Goal: Transaction & Acquisition: Purchase product/service

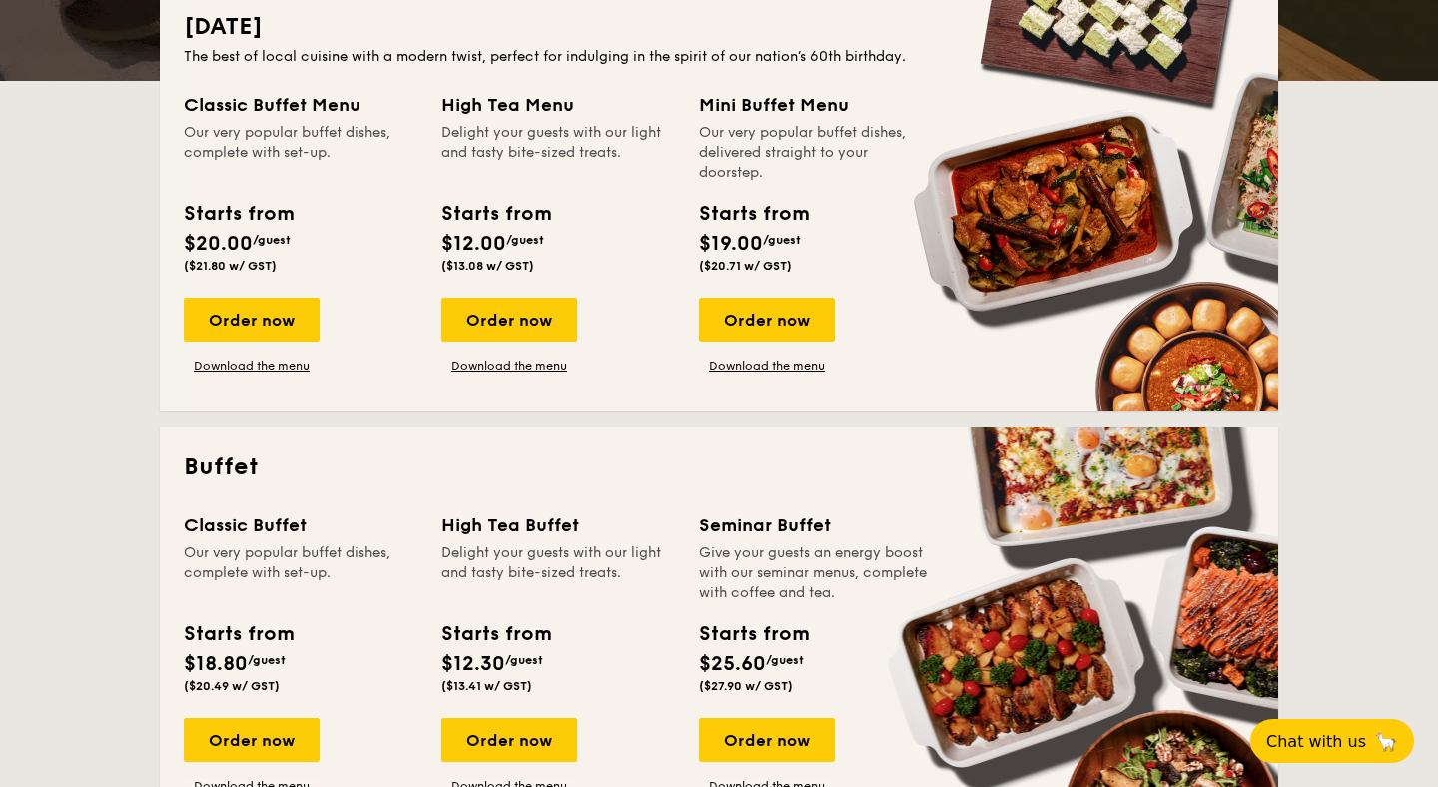
scroll to position [480, 0]
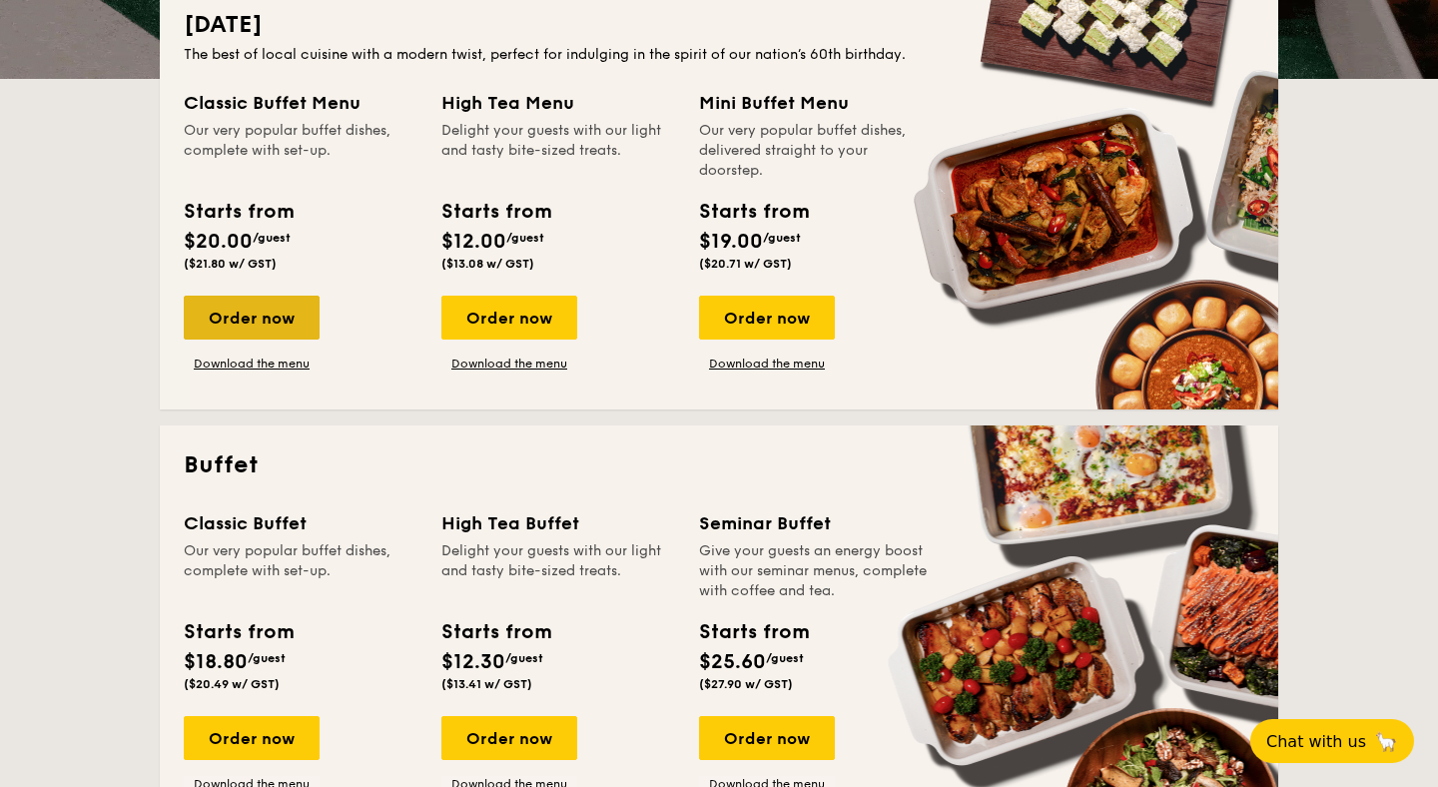
click at [230, 315] on div "Order now" at bounding box center [252, 317] width 136 height 44
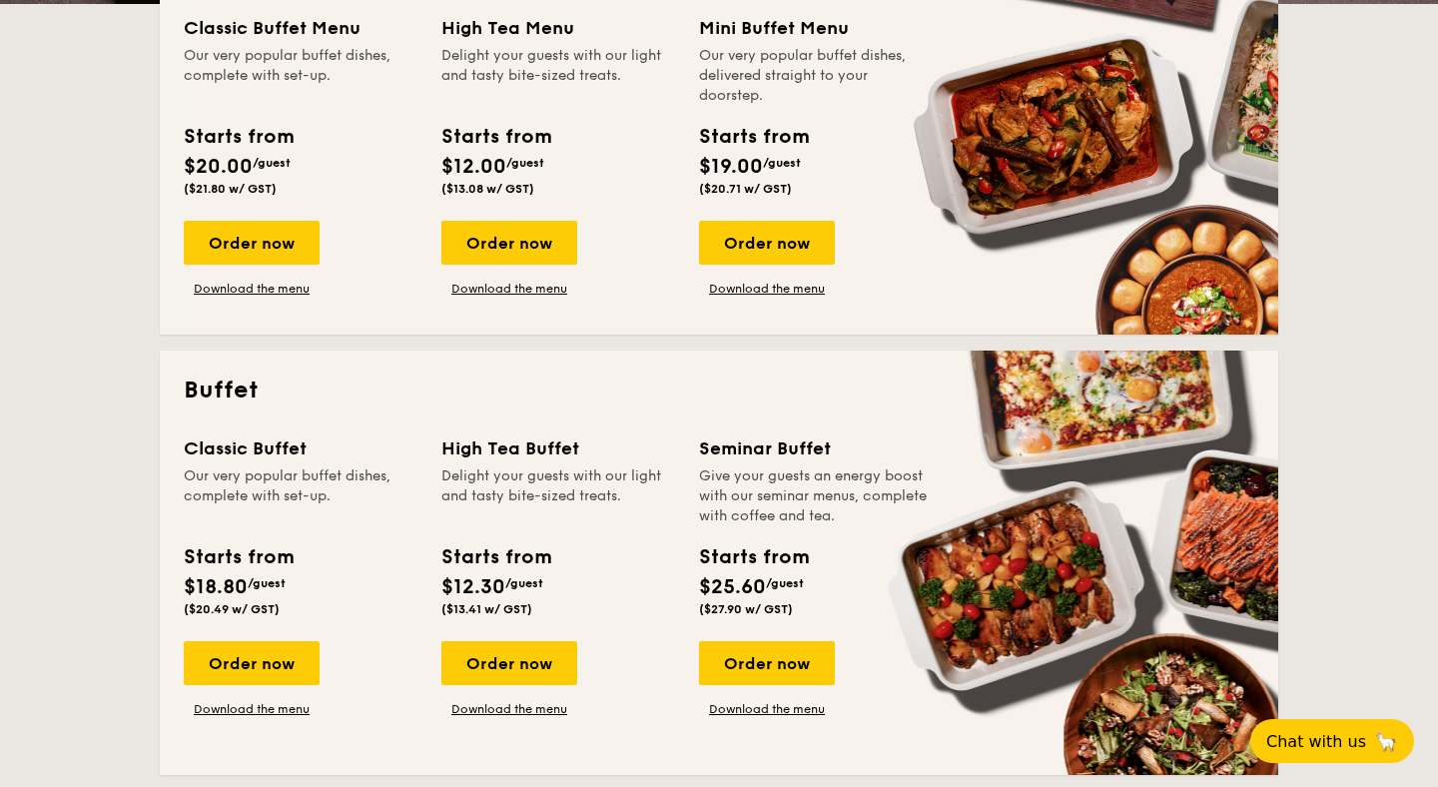
scroll to position [554, 0]
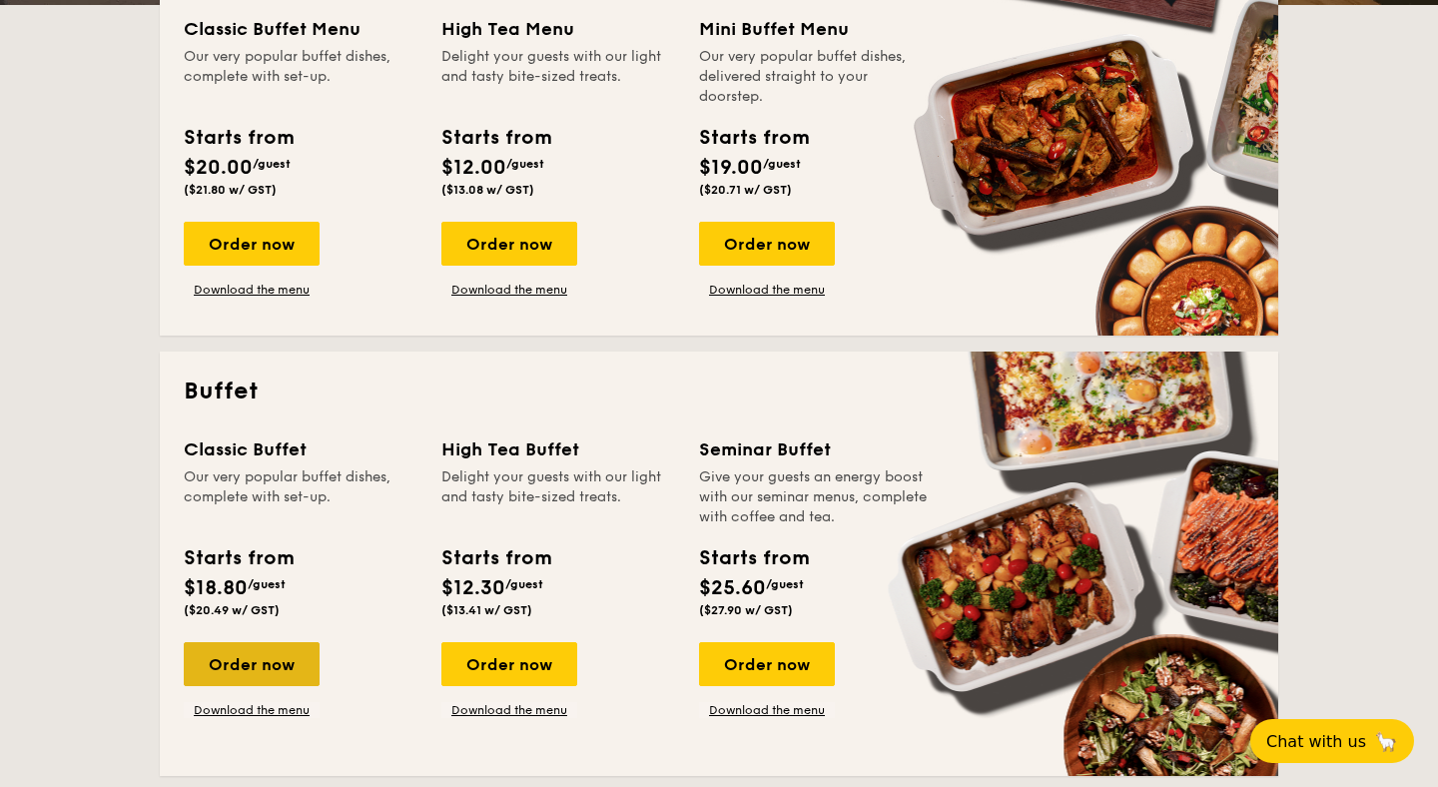
click at [227, 656] on div "Order now" at bounding box center [252, 664] width 136 height 44
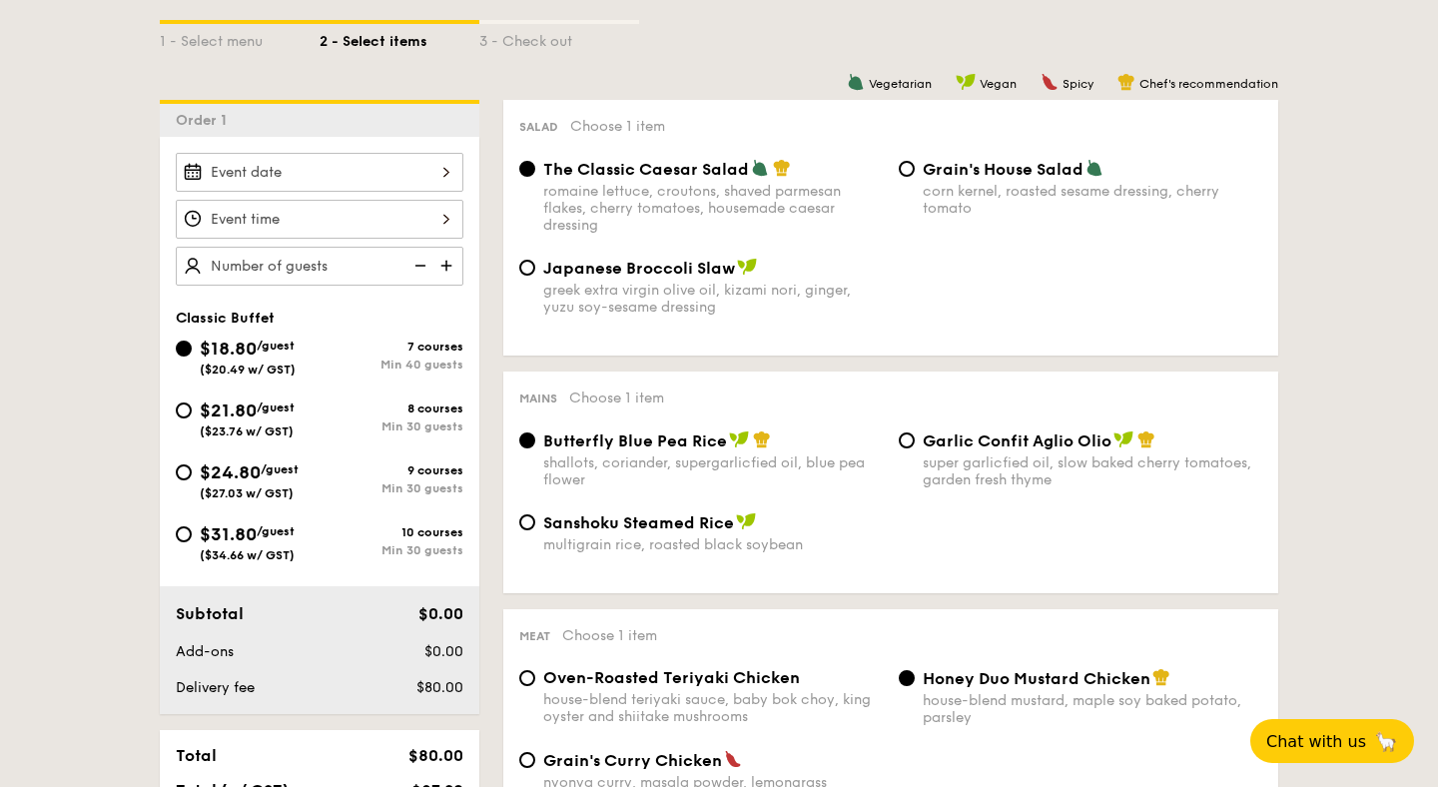
scroll to position [468, 0]
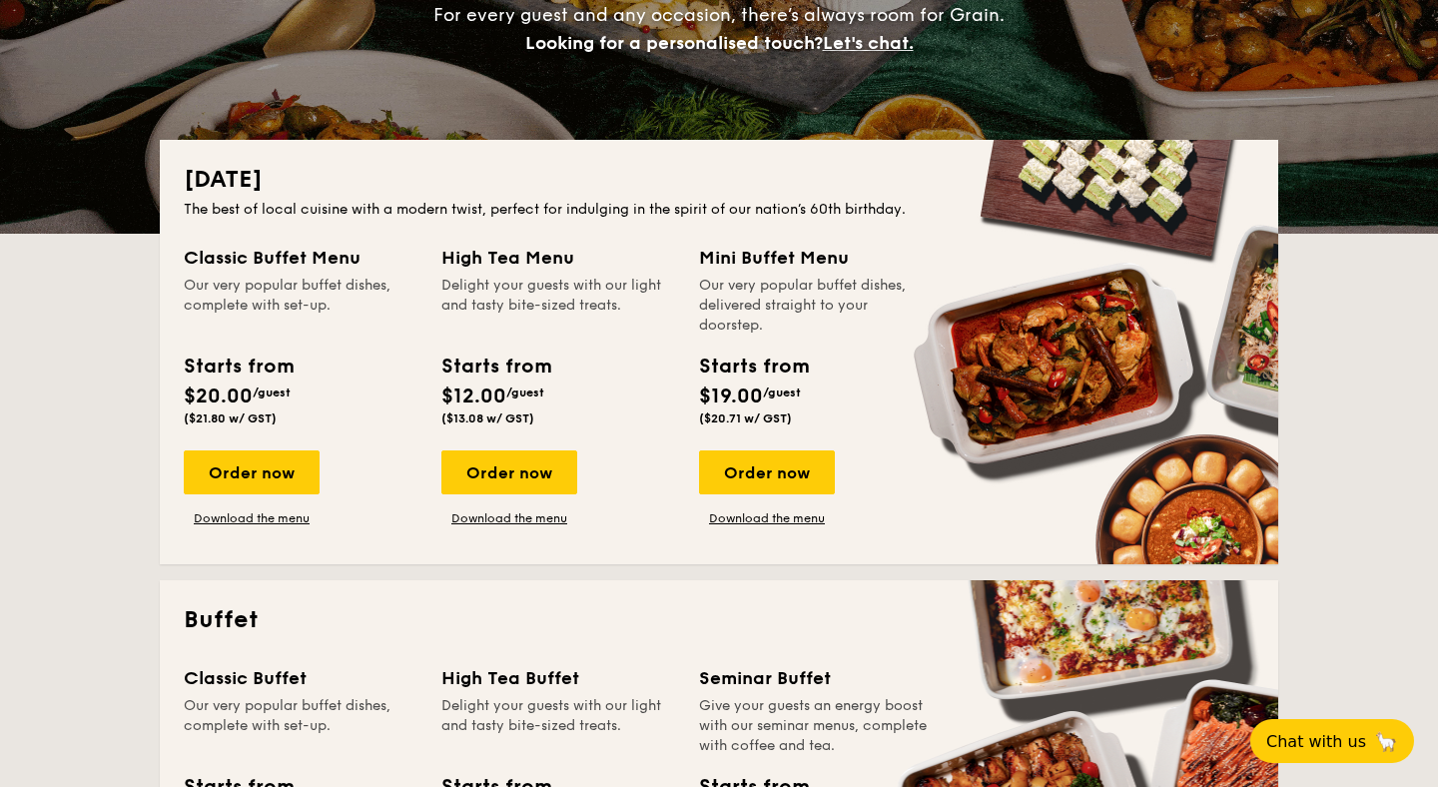
scroll to position [326, 0]
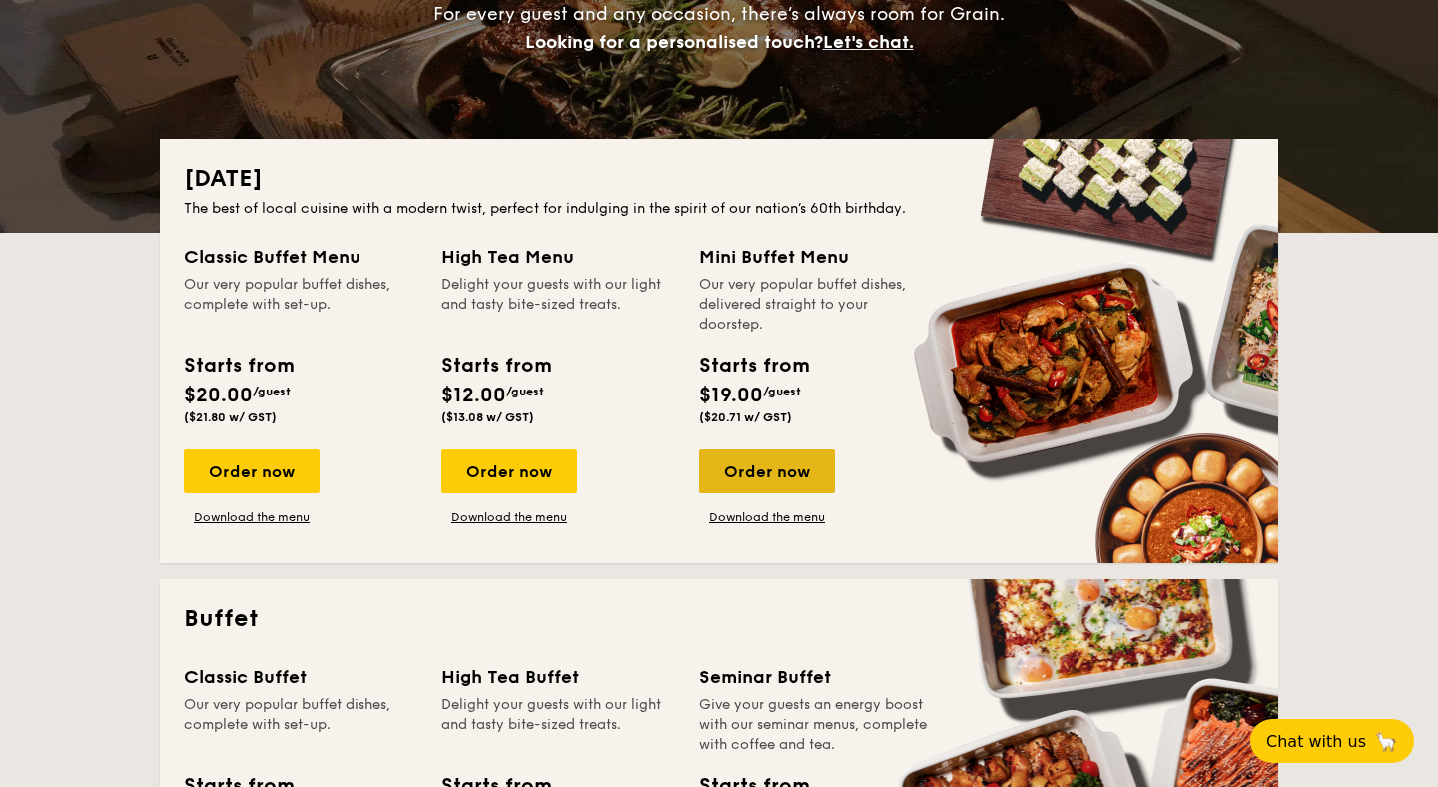
click at [779, 461] on div "Order now" at bounding box center [767, 471] width 136 height 44
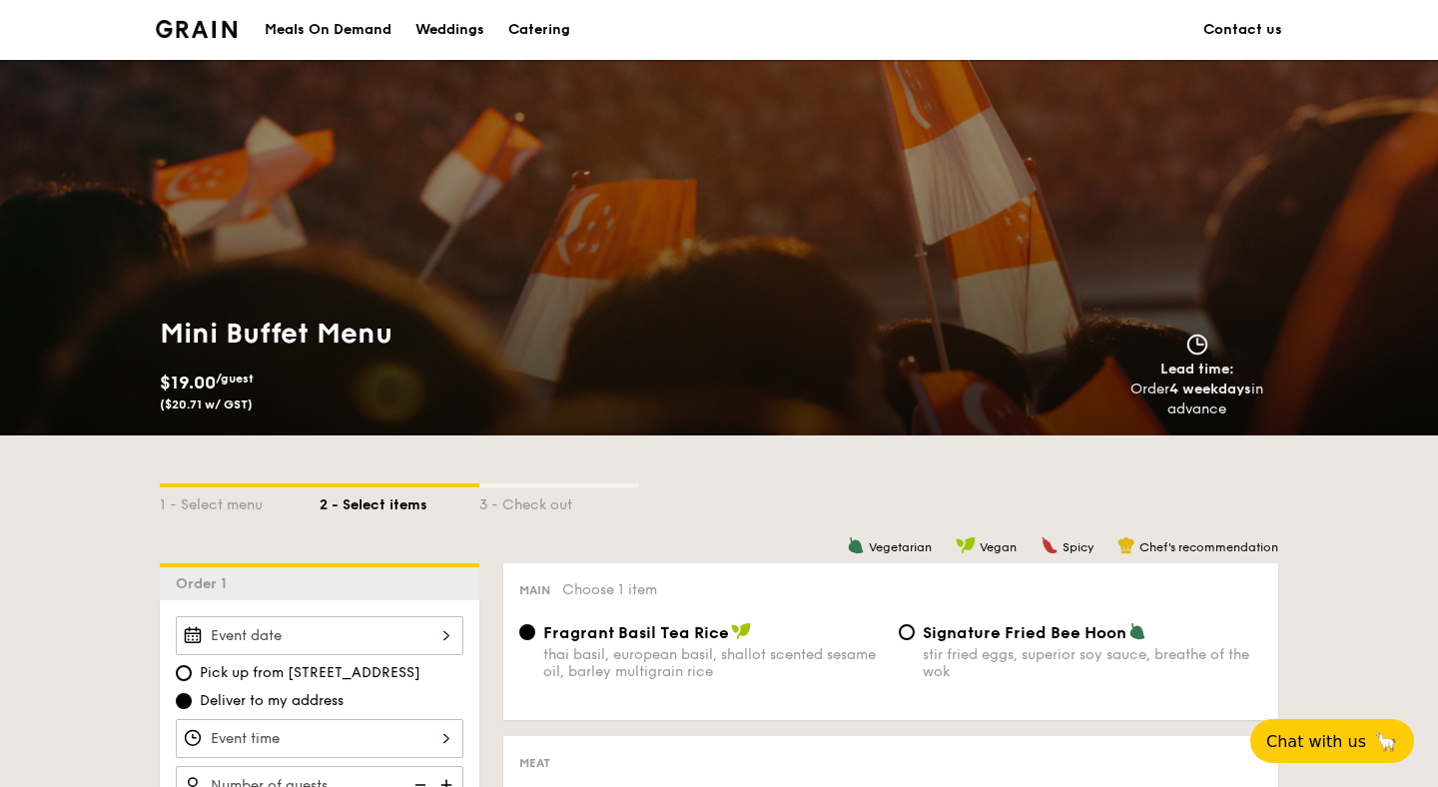
click at [563, 37] on div "Catering" at bounding box center [539, 30] width 62 height 60
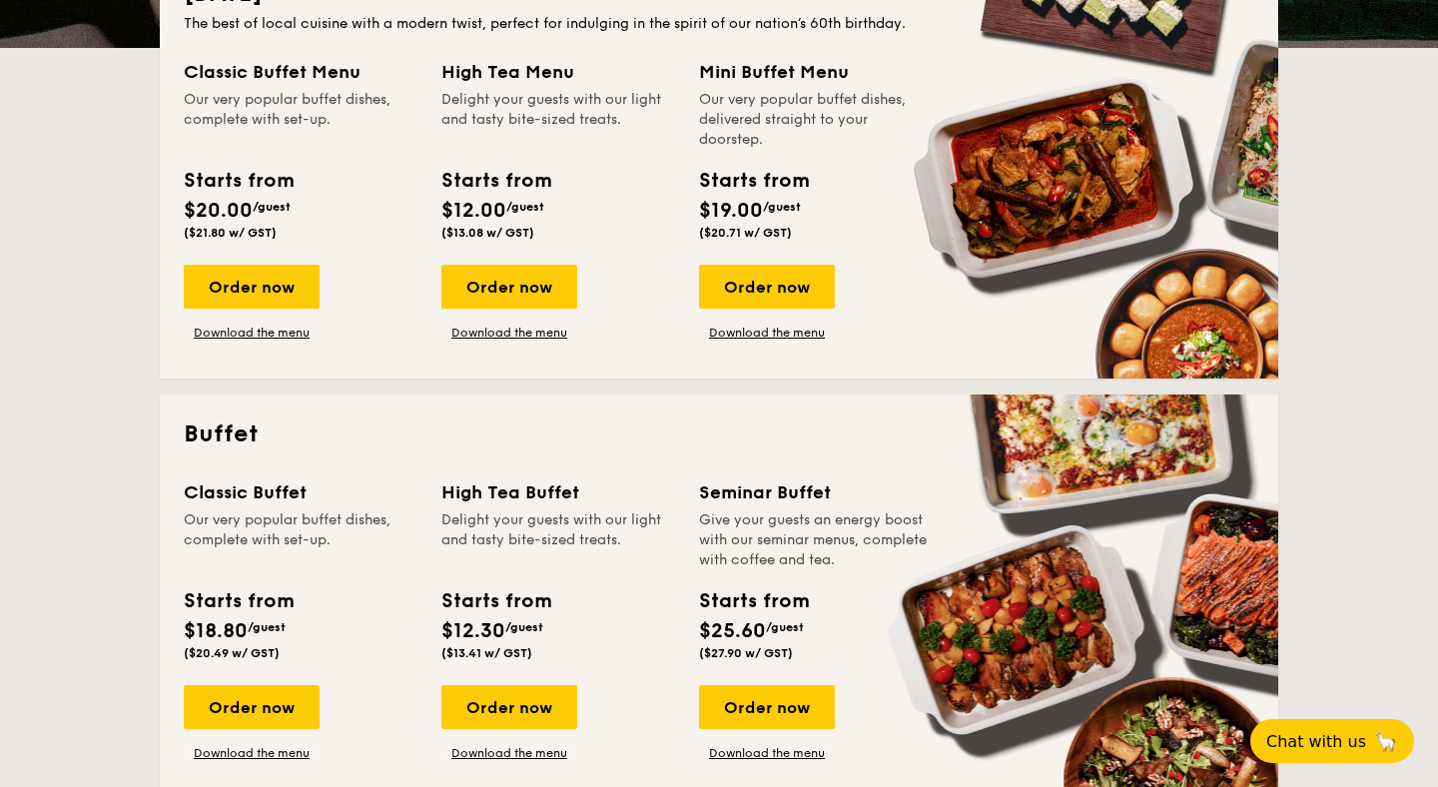
scroll to position [514, 0]
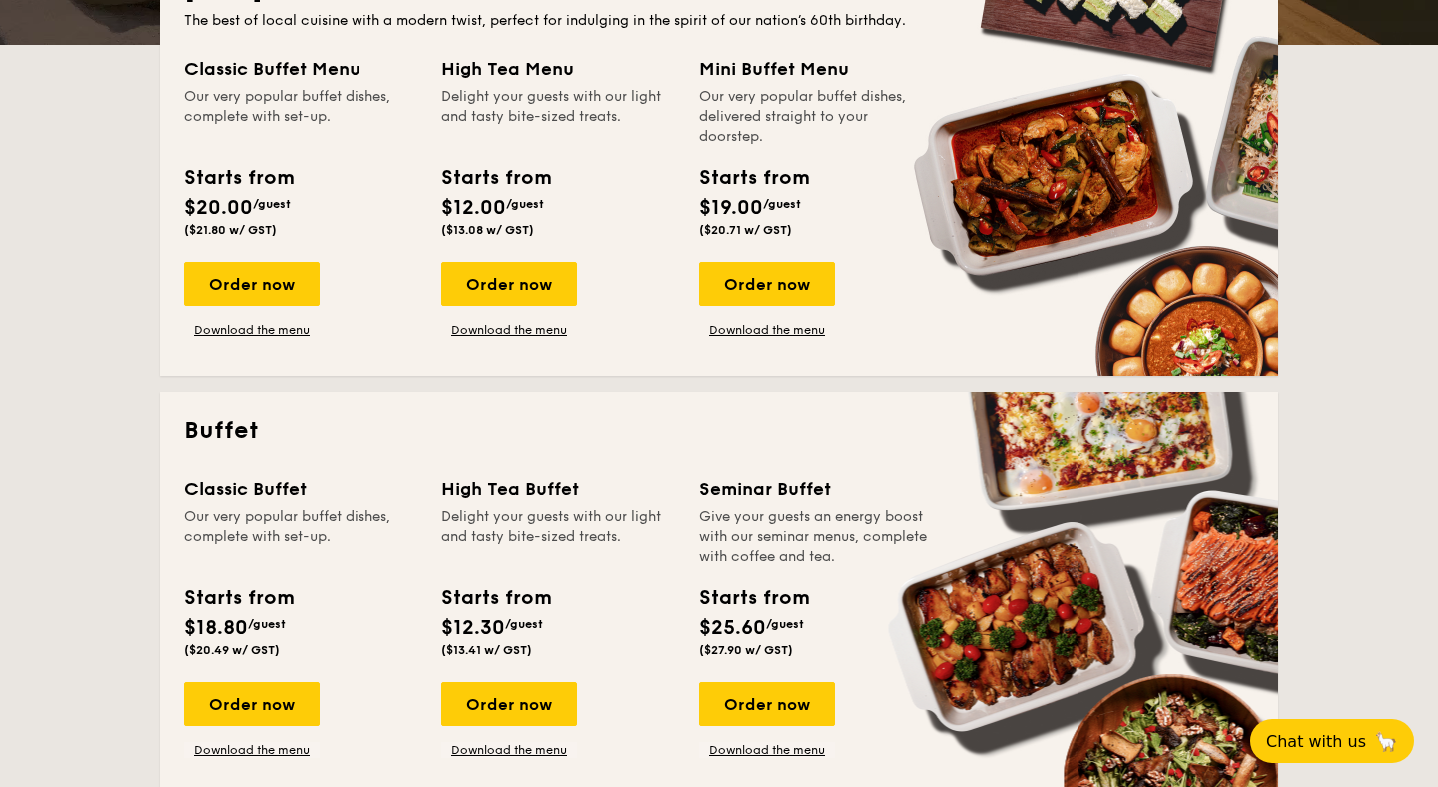
click at [562, 416] on h2 "Buffet" at bounding box center [719, 431] width 1070 height 32
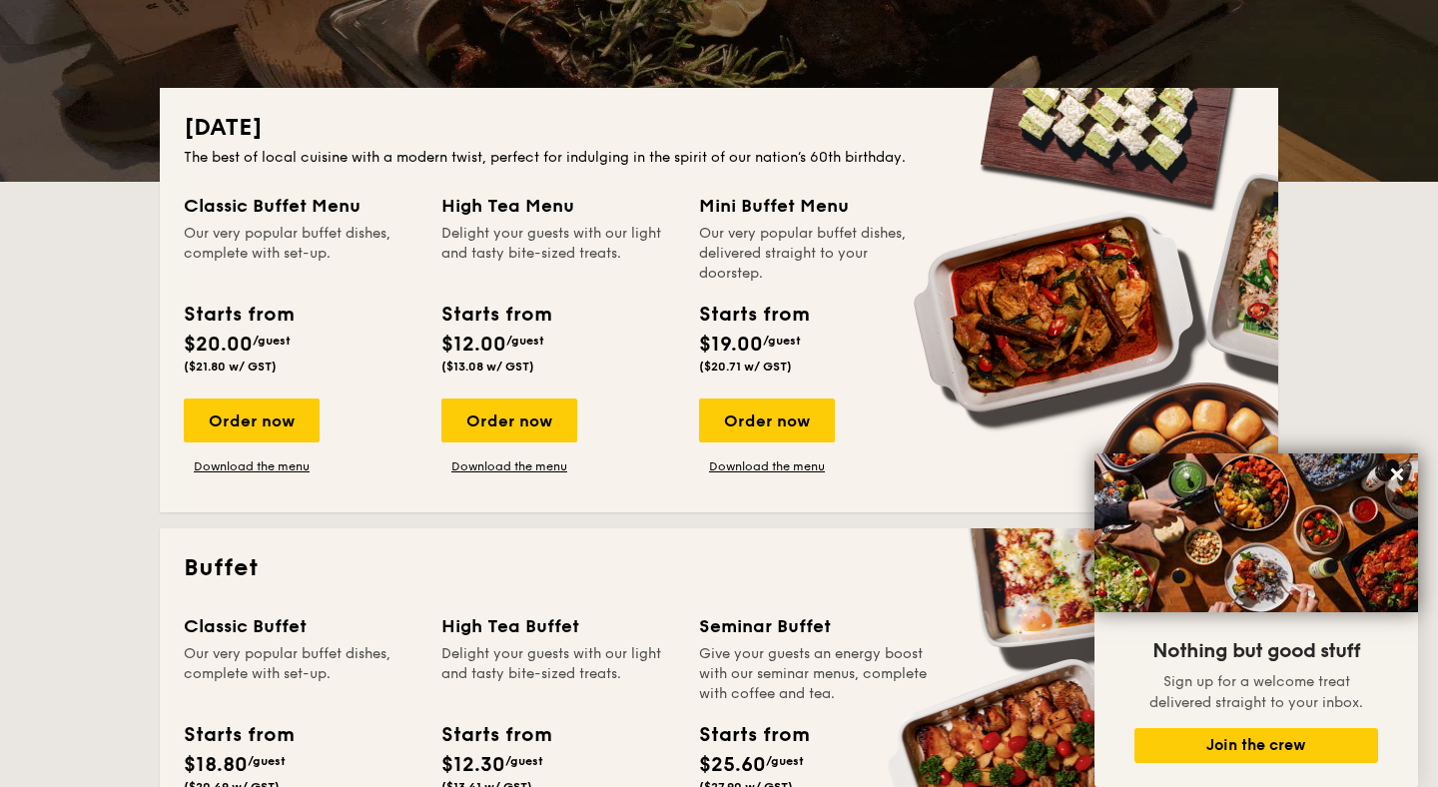
scroll to position [376, 0]
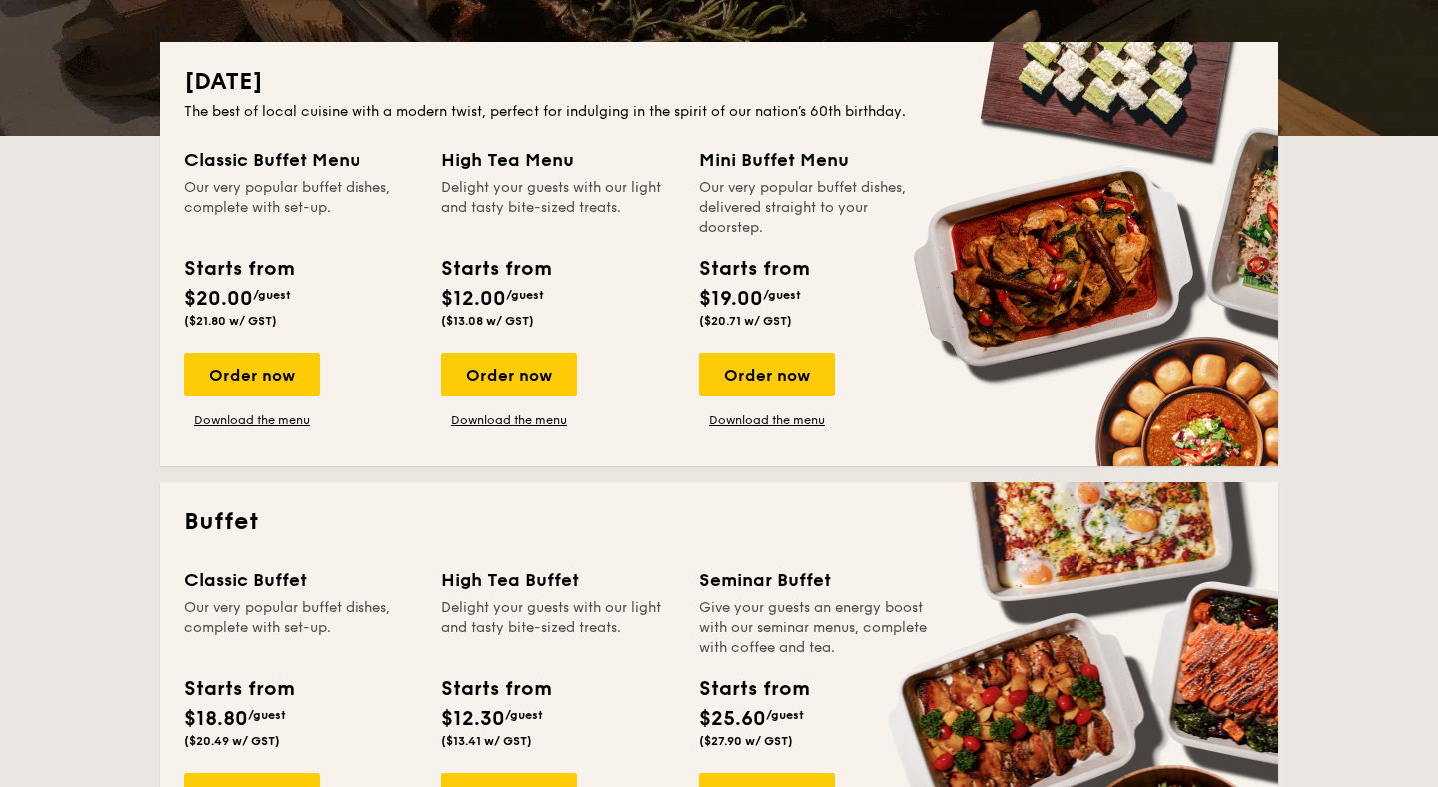
scroll to position [420, 0]
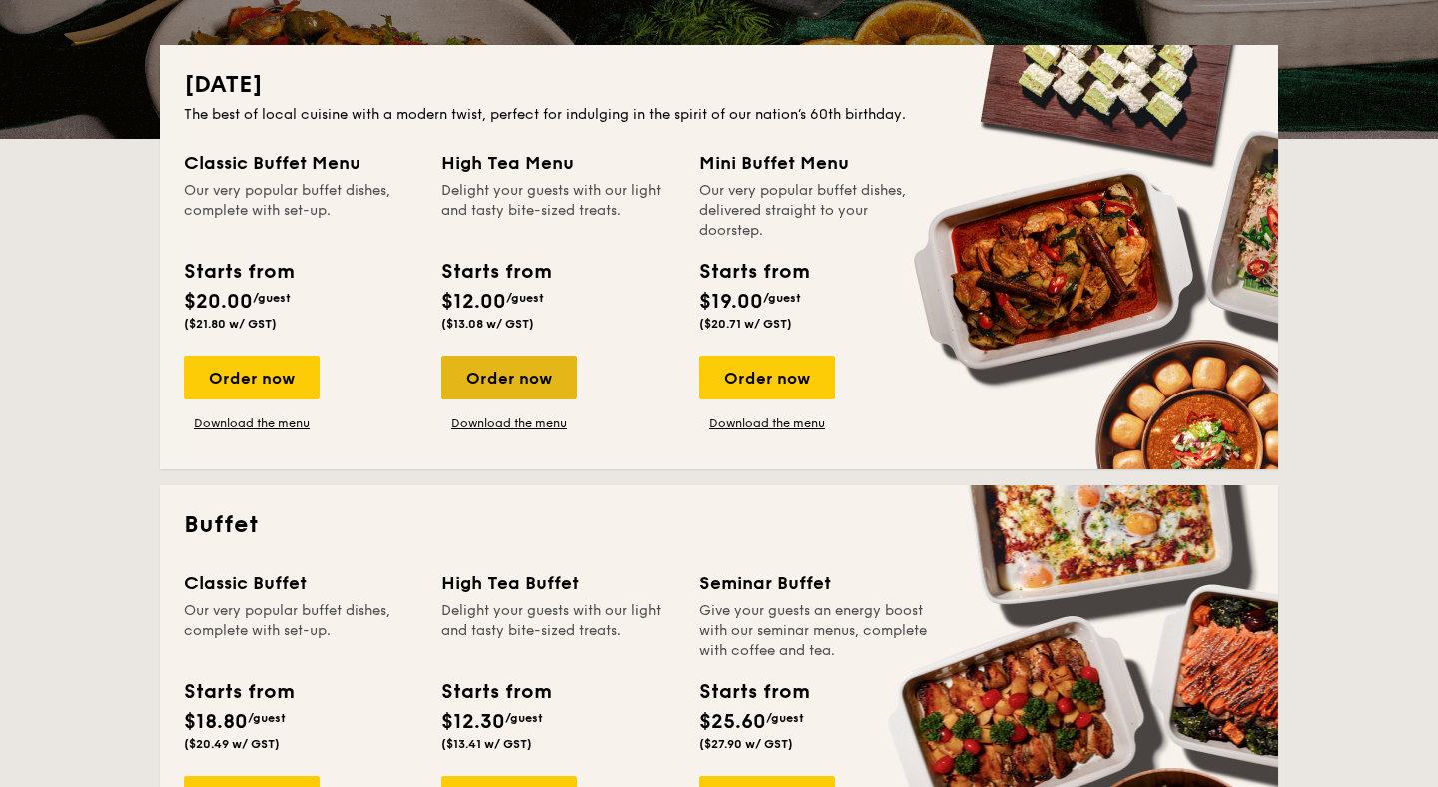
click at [545, 382] on div "Order now" at bounding box center [509, 377] width 136 height 44
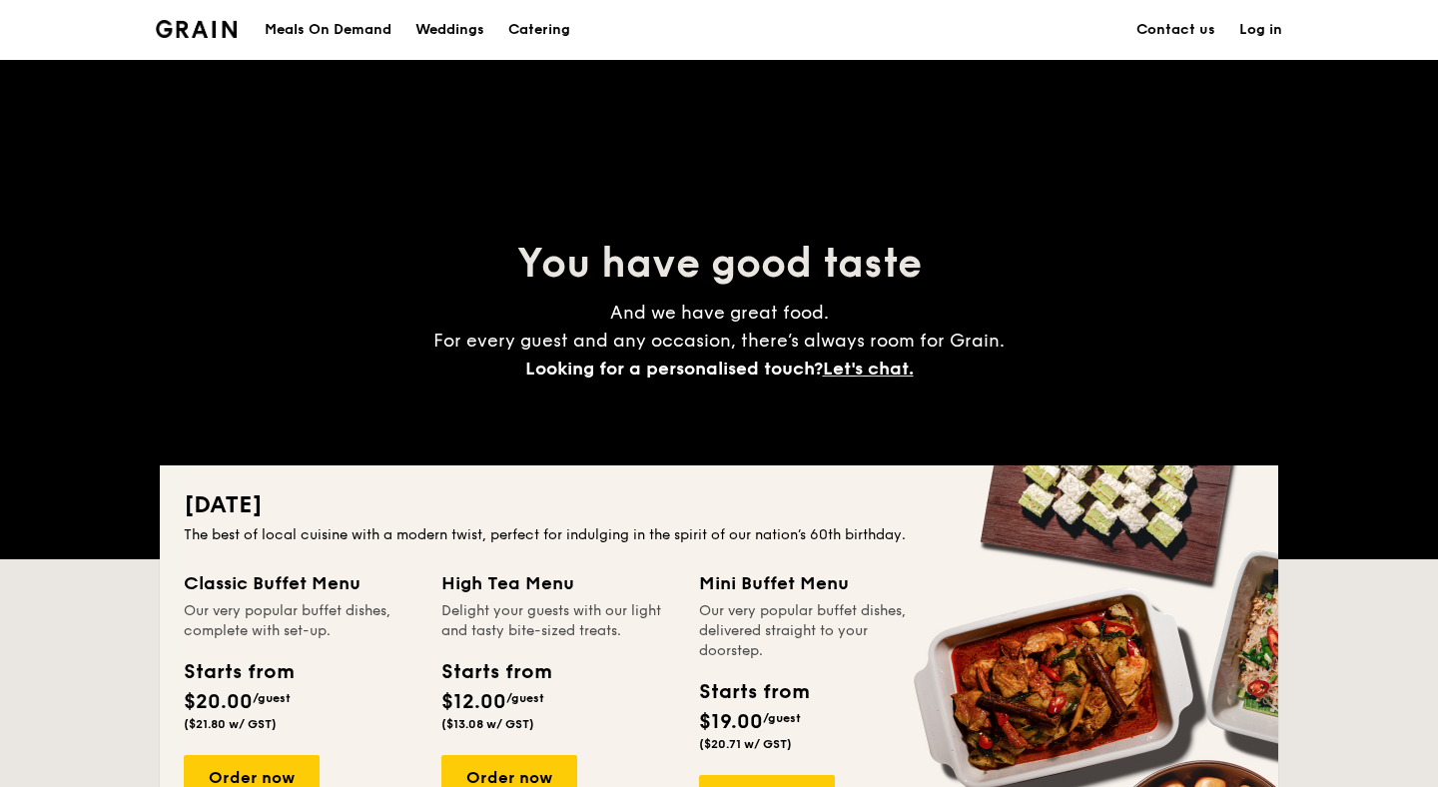
scroll to position [420, 0]
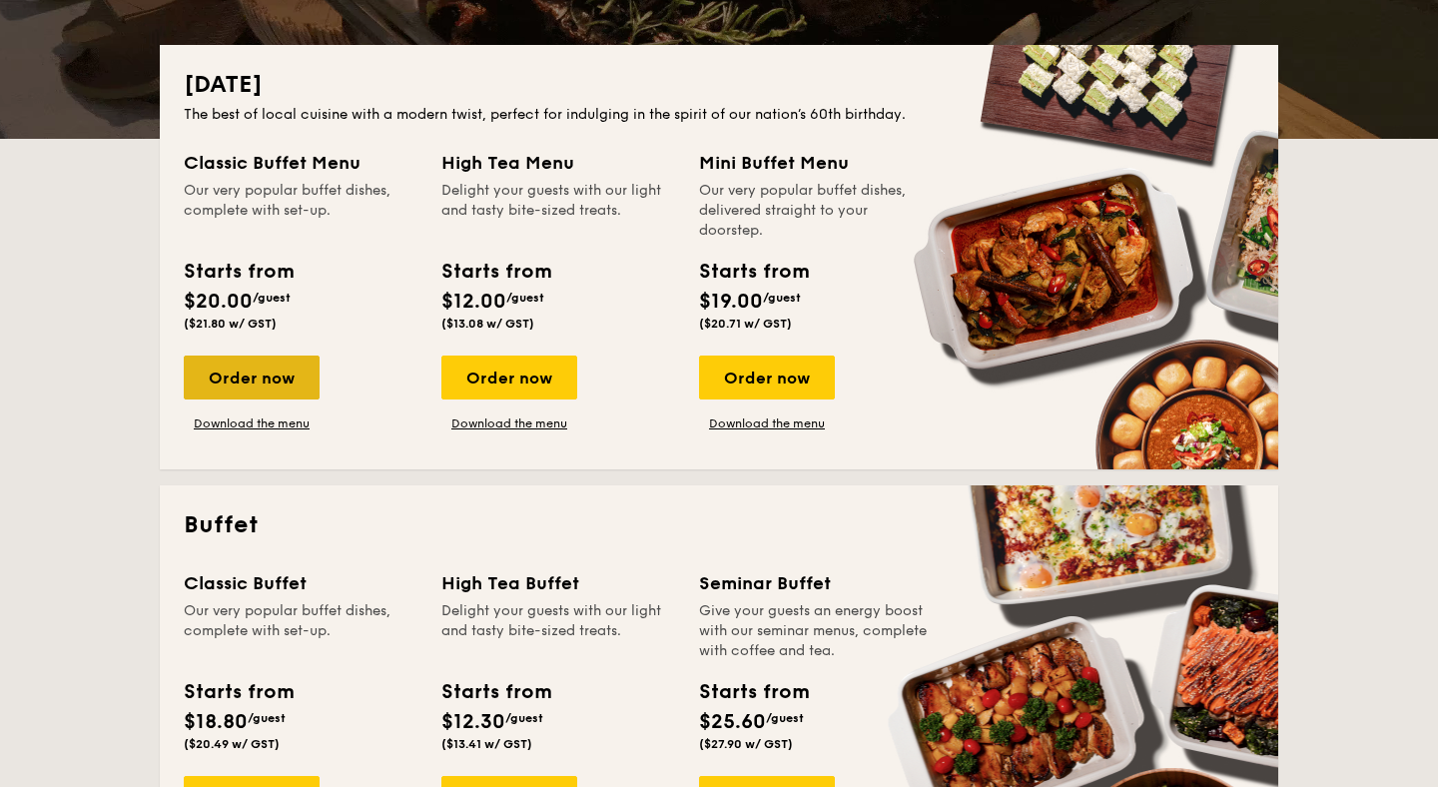
click at [295, 386] on div "Order now" at bounding box center [252, 377] width 136 height 44
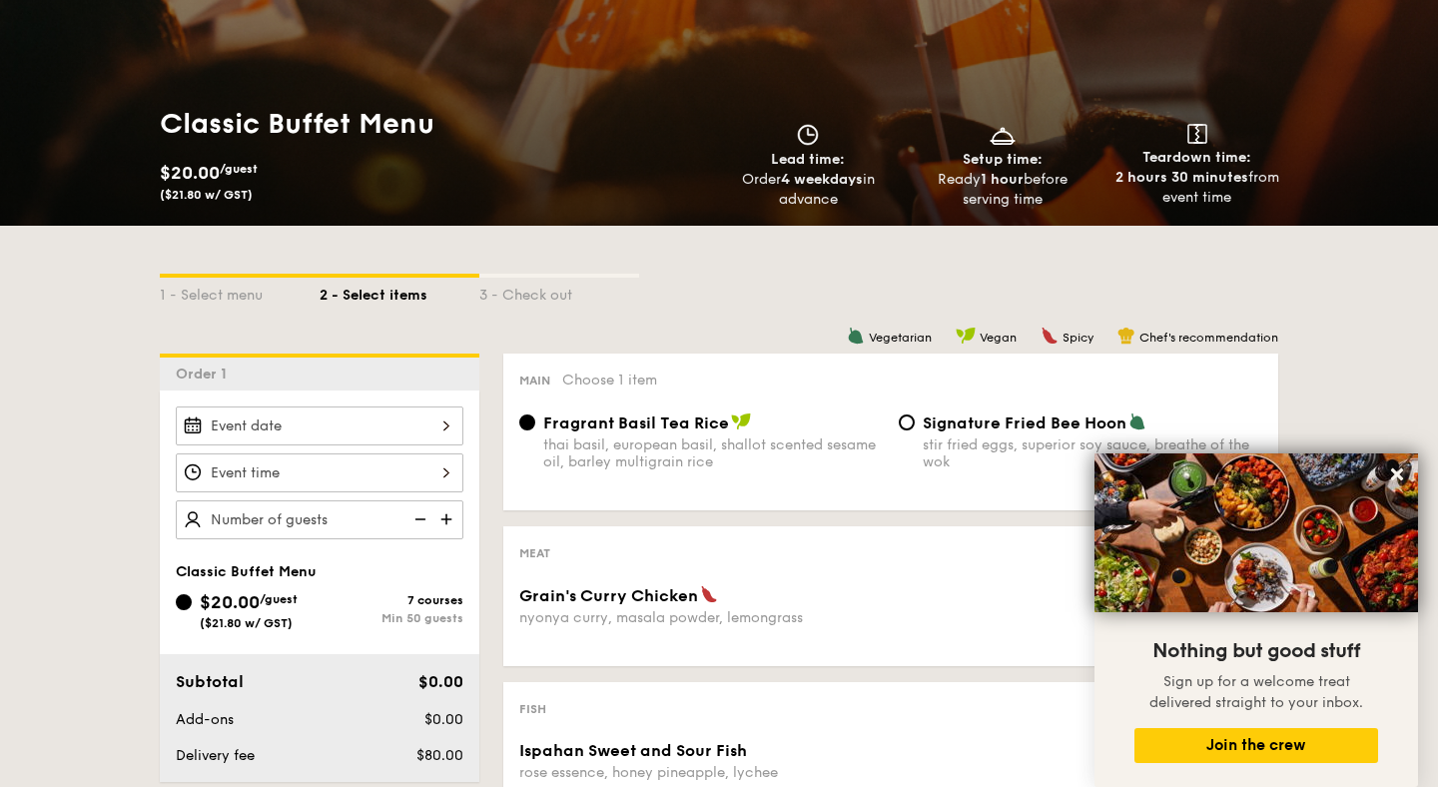
scroll to position [125, 0]
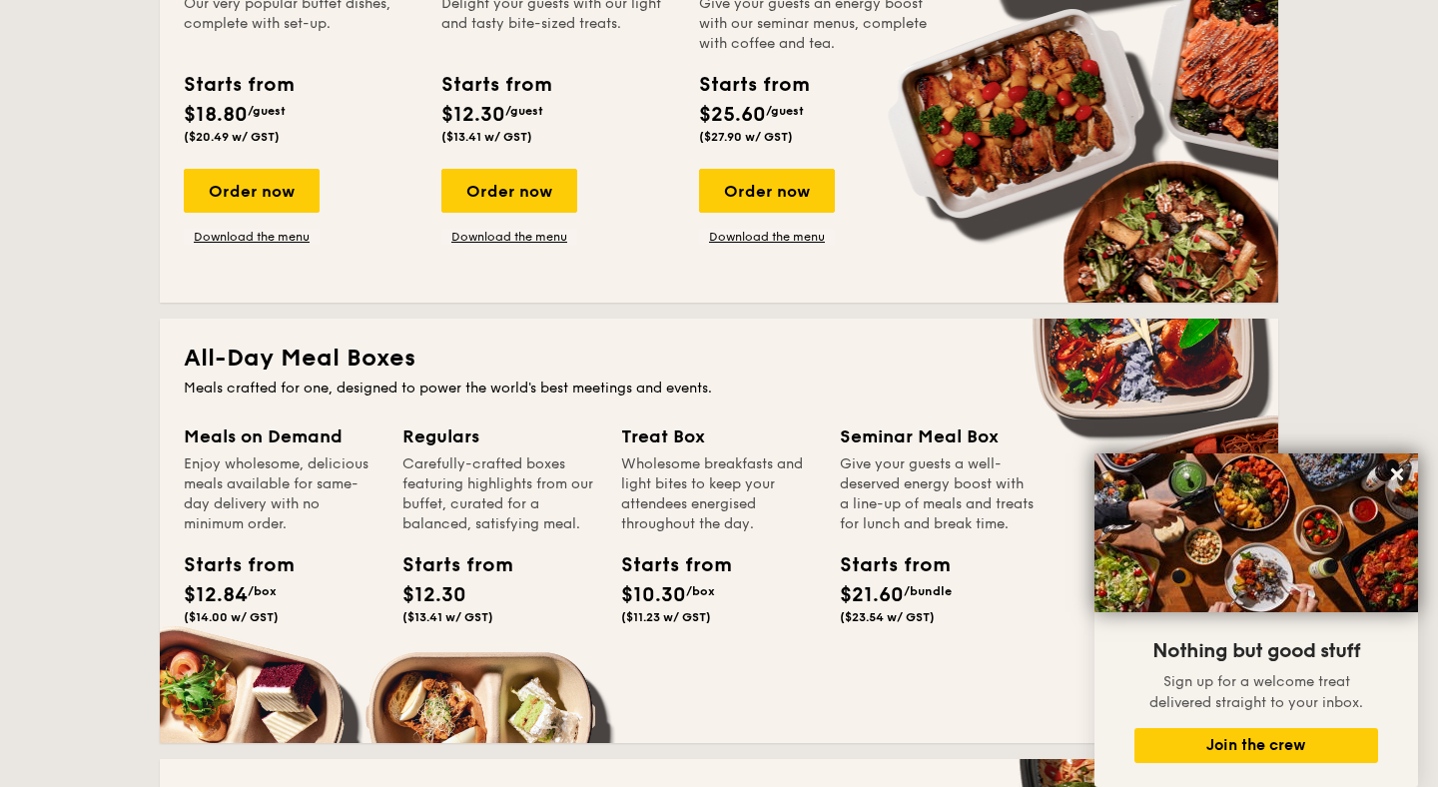
scroll to position [1015, 0]
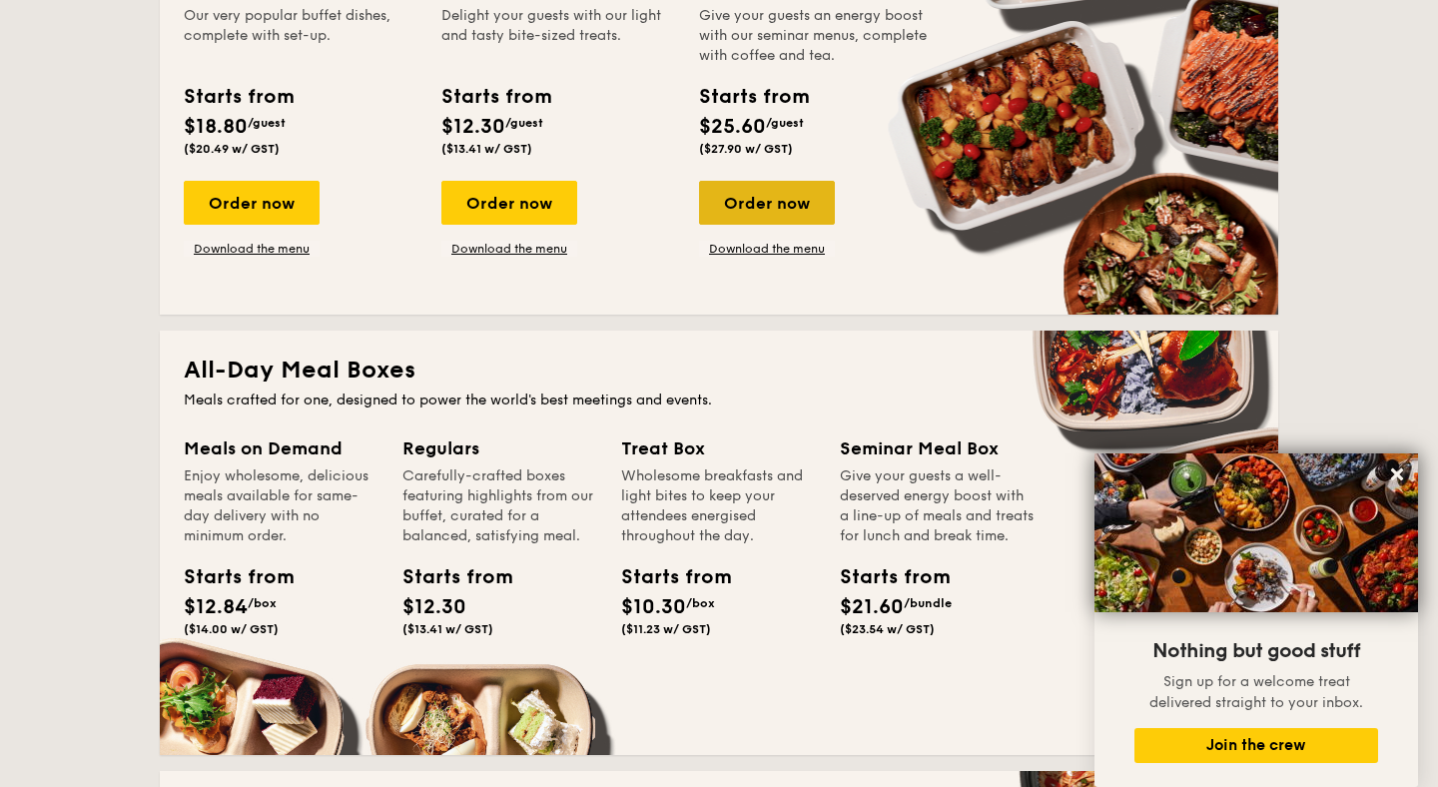
click at [772, 205] on div "Order now" at bounding box center [767, 203] width 136 height 44
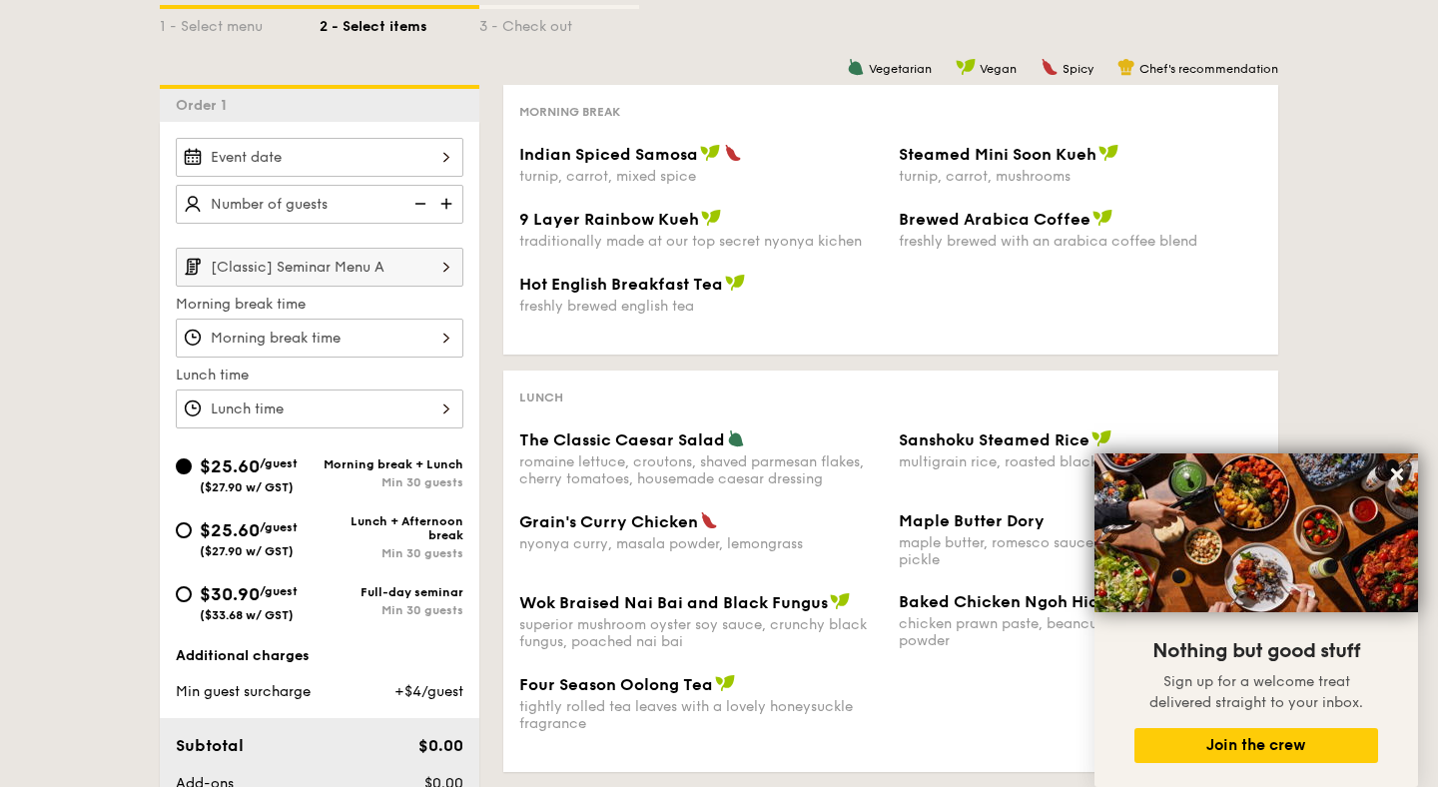
scroll to position [404, 0]
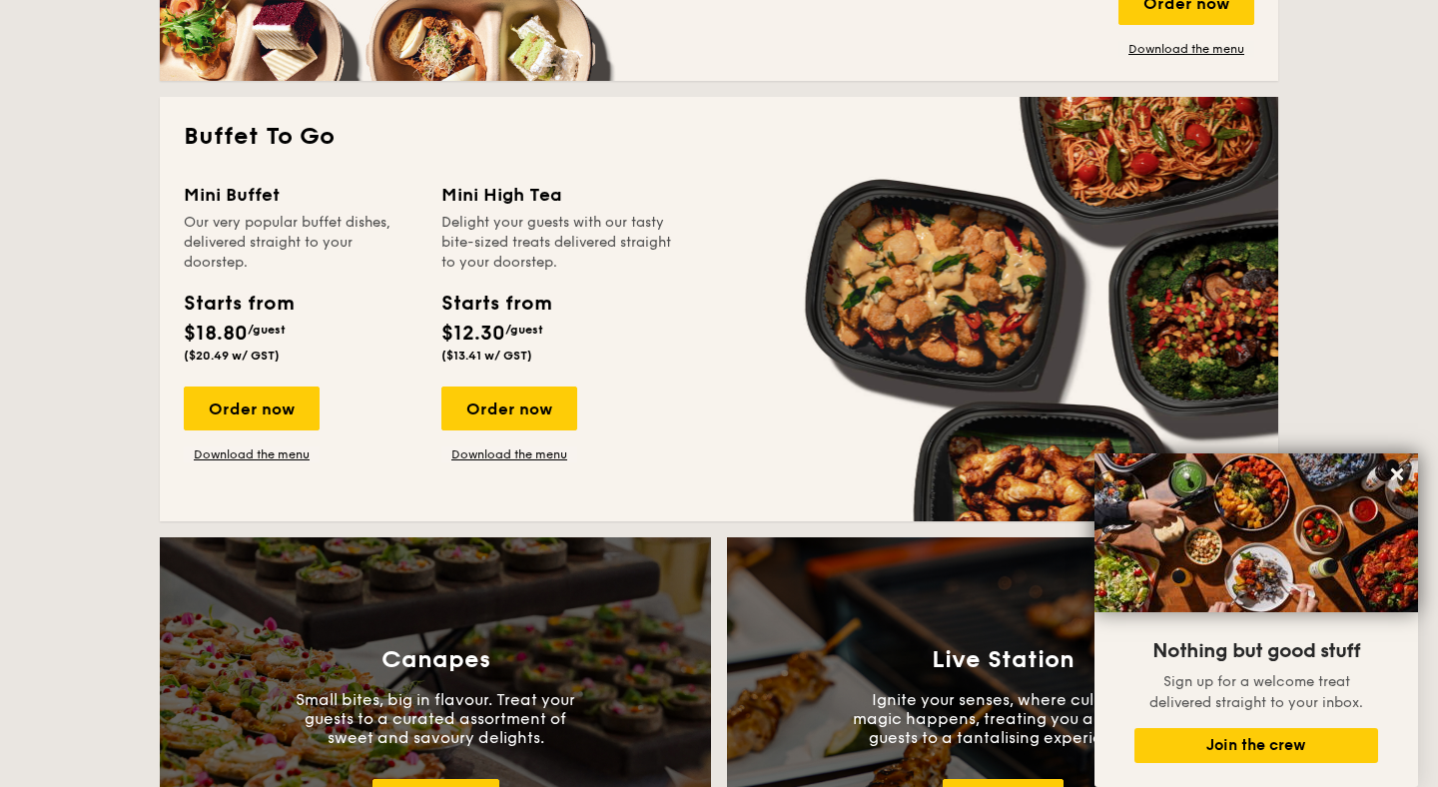
scroll to position [1692, 0]
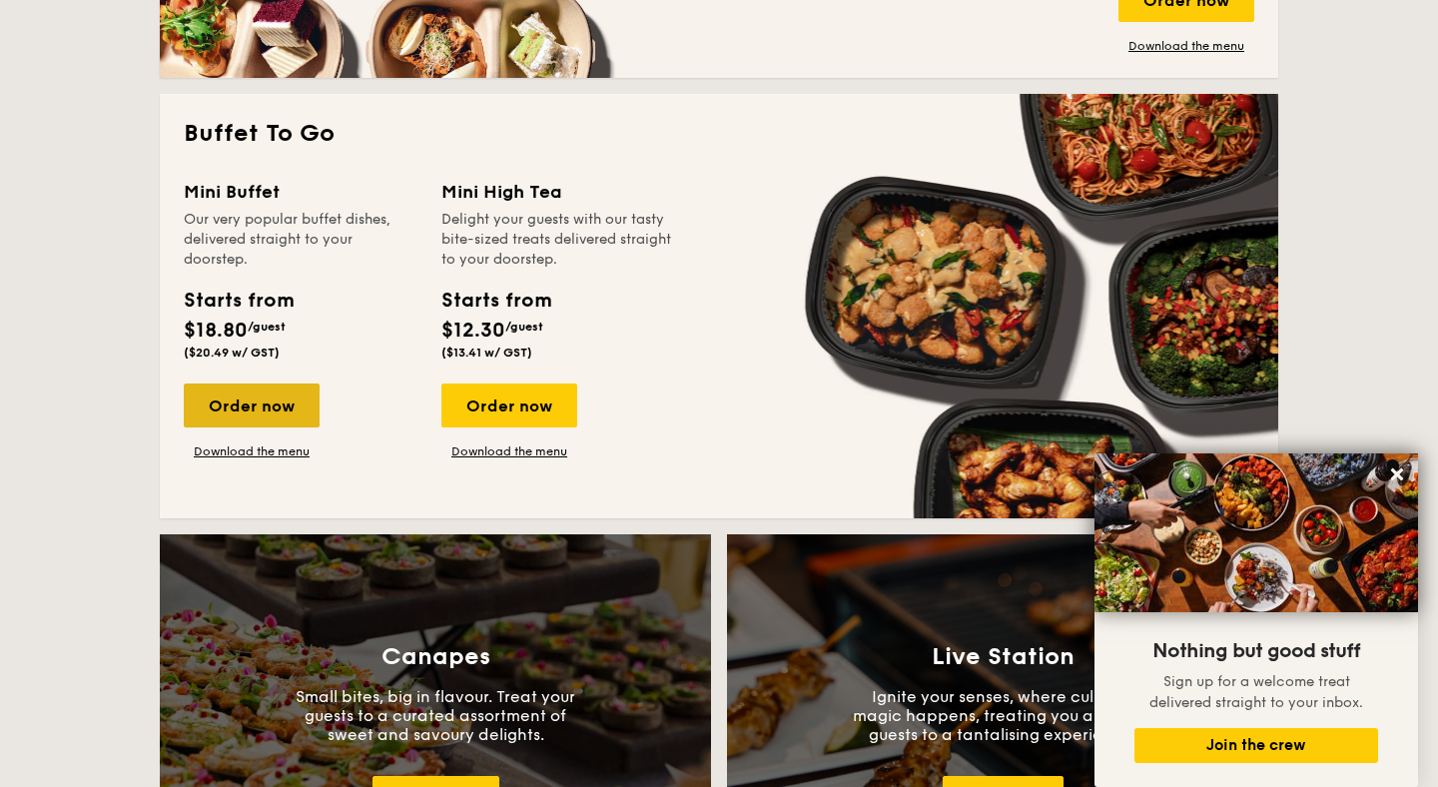
click at [266, 419] on div "Order now" at bounding box center [252, 405] width 136 height 44
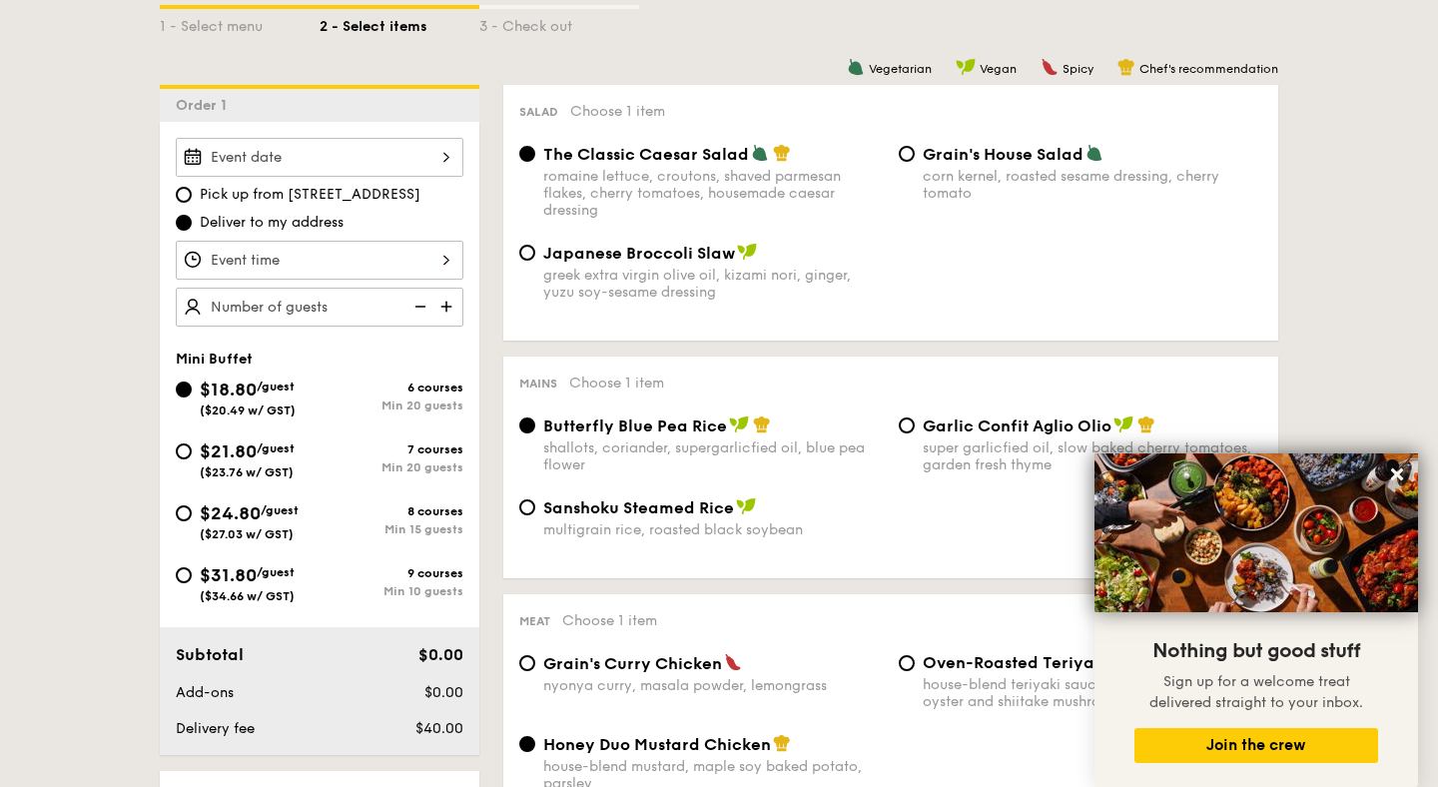
scroll to position [486, 0]
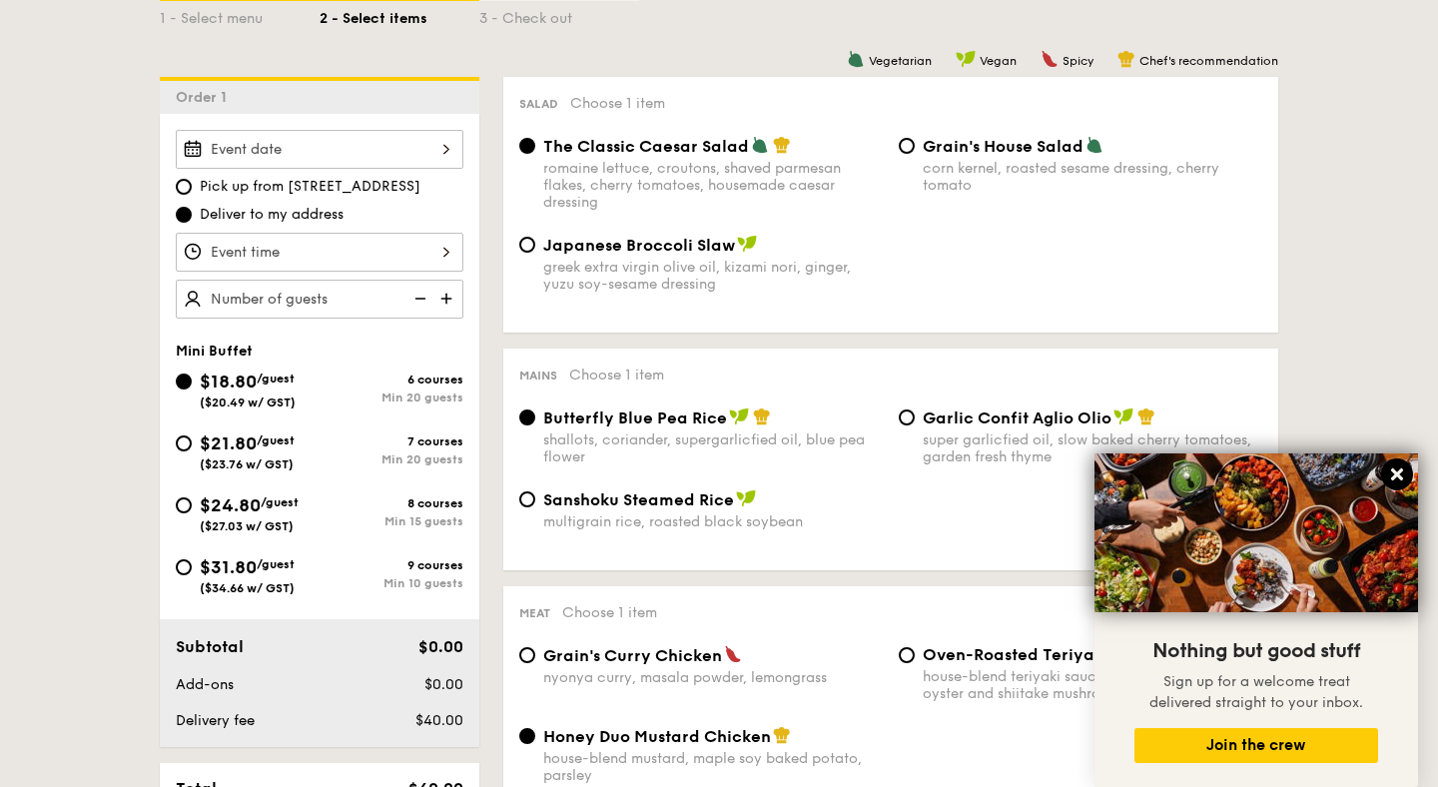
click at [1399, 475] on icon at bounding box center [1397, 474] width 12 height 12
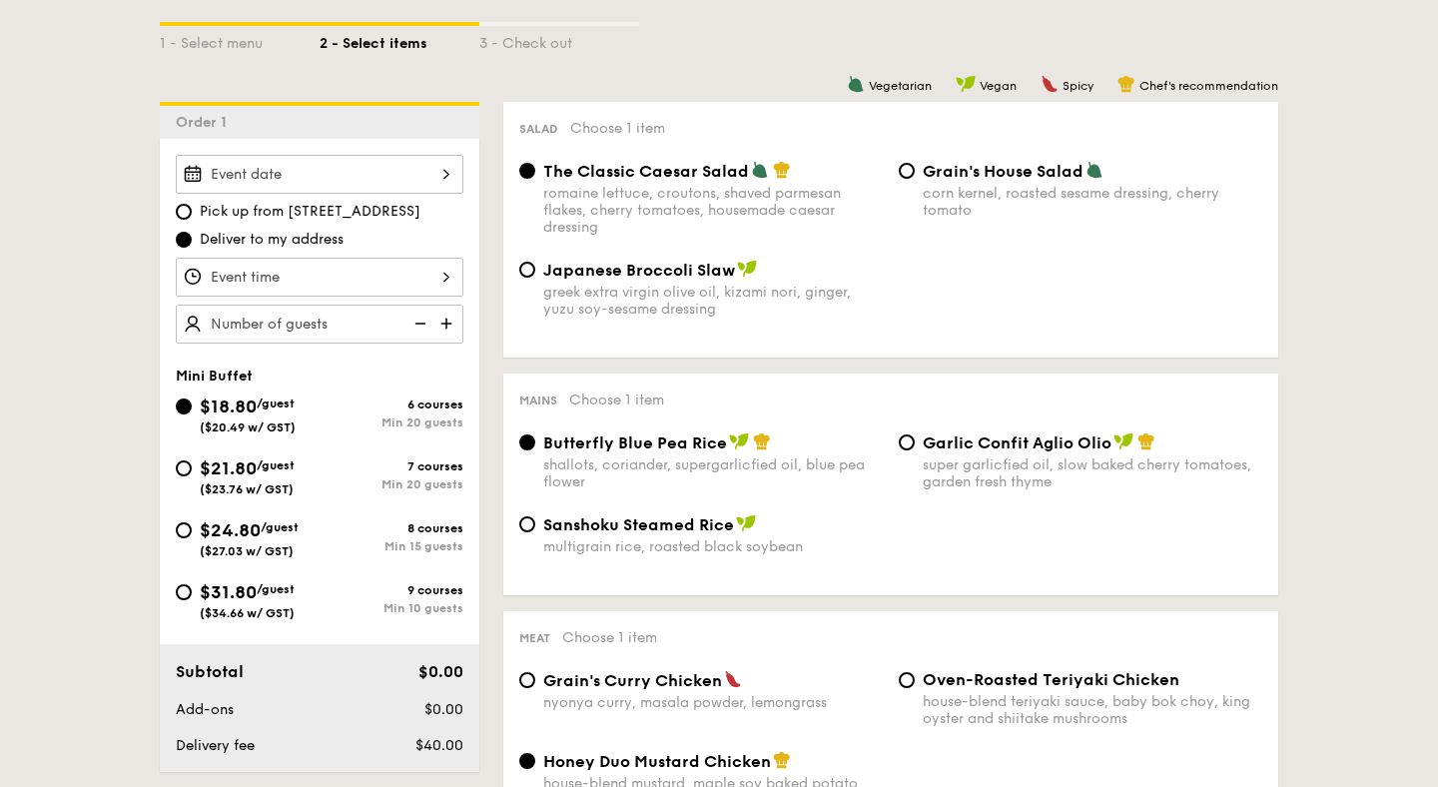
scroll to position [463, 0]
click at [187, 466] on input "$21.80 /guest ($23.76 w/ GST) 7 courses Min 20 guests" at bounding box center [184, 466] width 16 height 16
radio input "true"
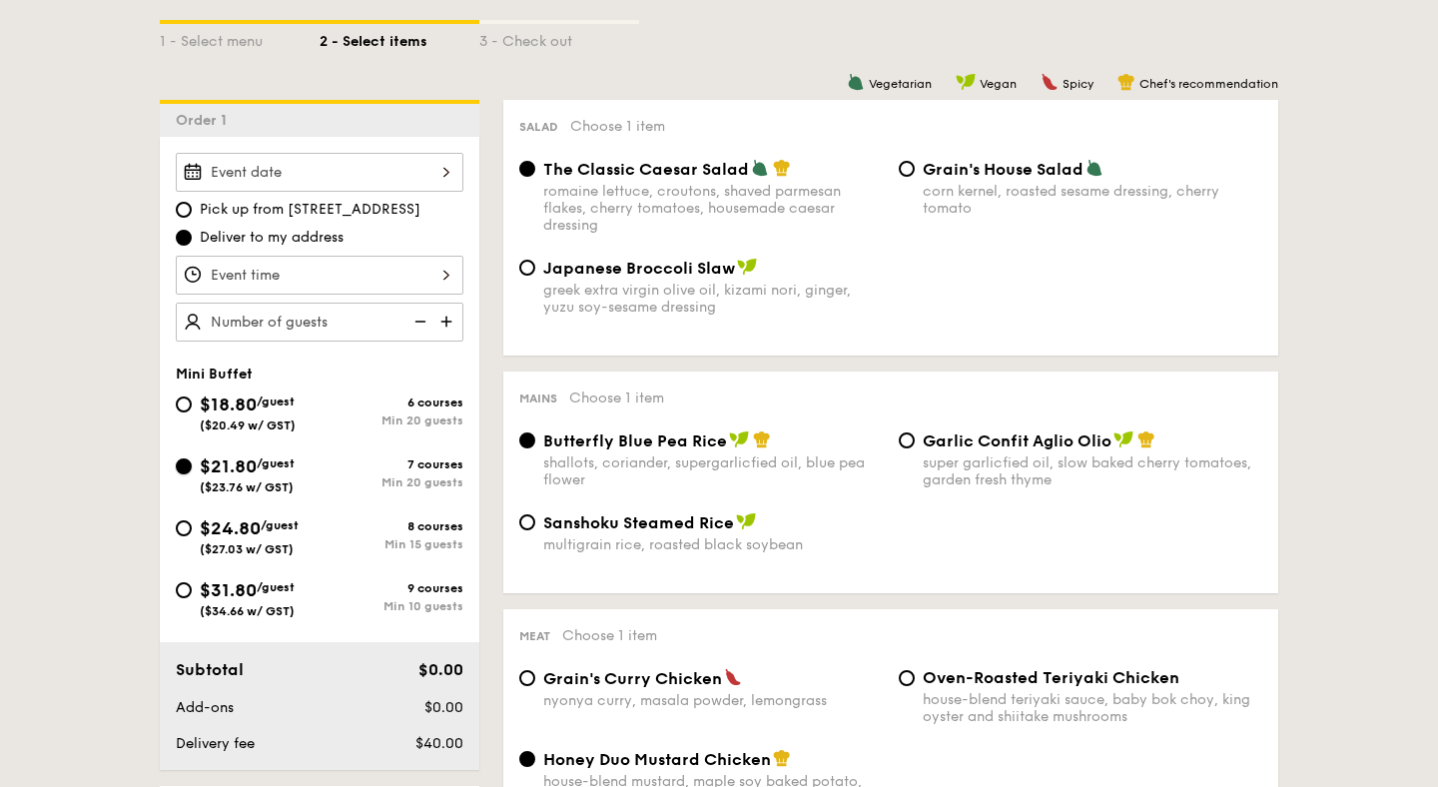
radio input "false"
radio input "true"
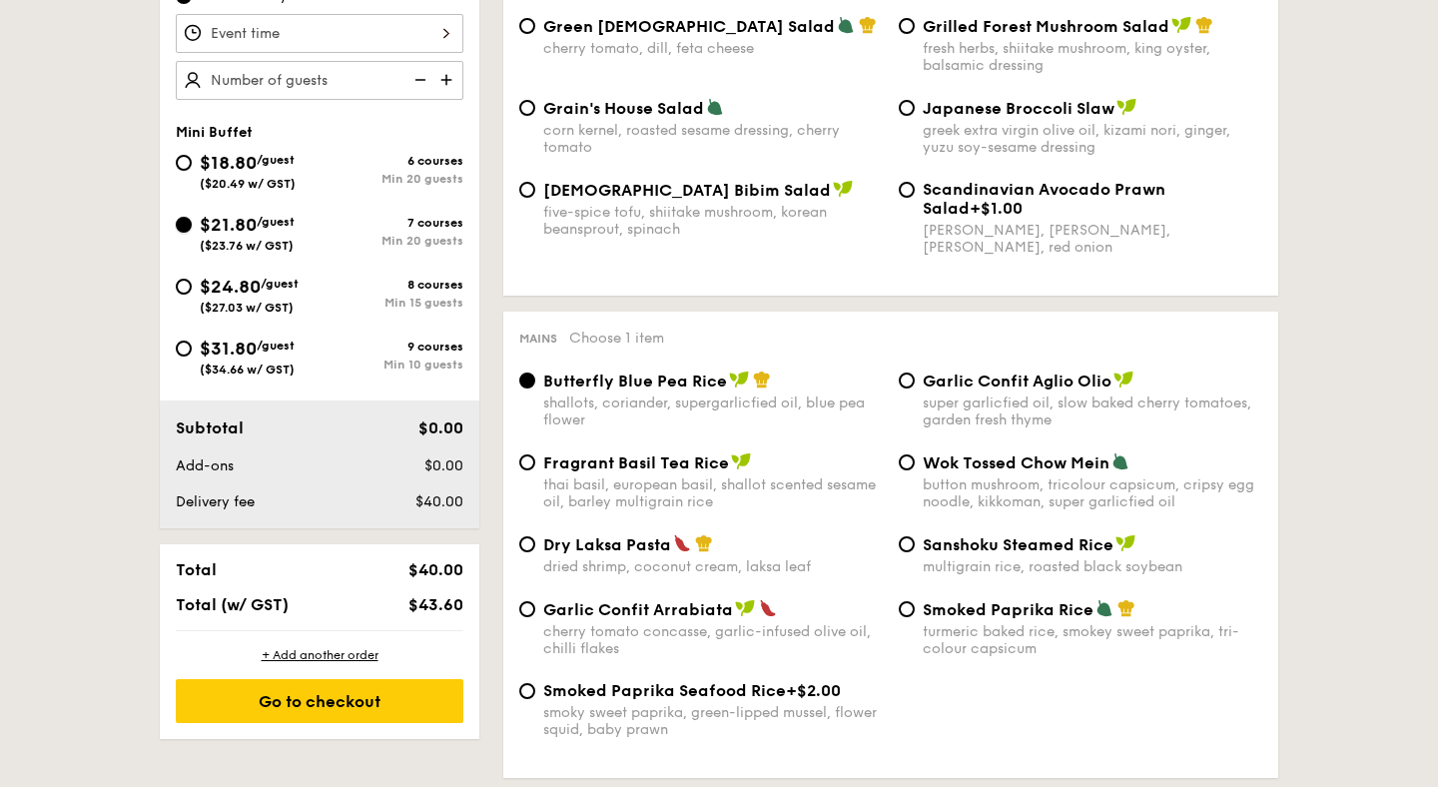
scroll to position [702, 0]
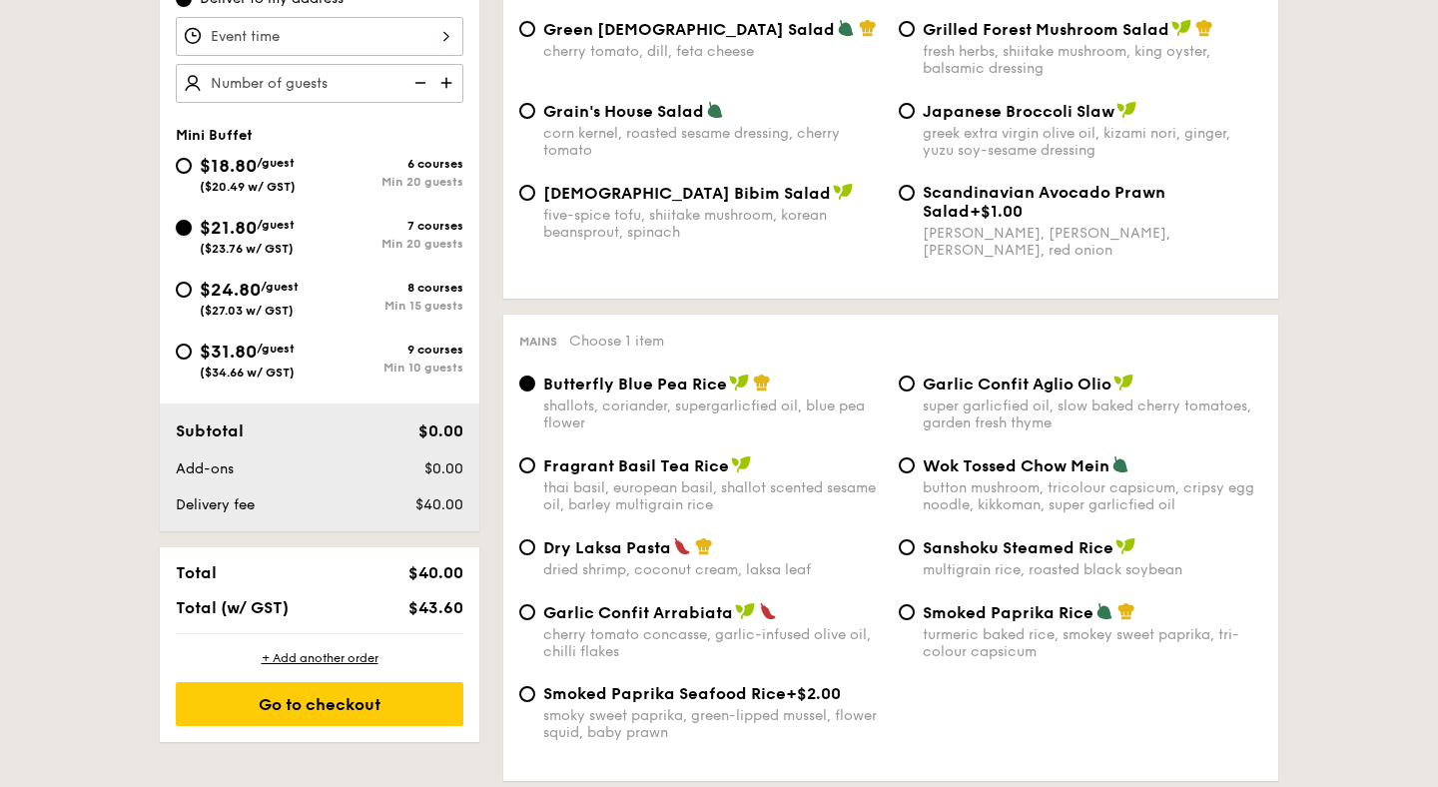
click at [186, 230] on input "$21.80 /guest ($23.76 w/ GST) 7 courses Min 20 guests" at bounding box center [184, 228] width 16 height 16
click at [188, 165] on input "$18.80 /guest ($20.49 w/ GST) 6 courses Min 20 guests" at bounding box center [184, 166] width 16 height 16
radio input "true"
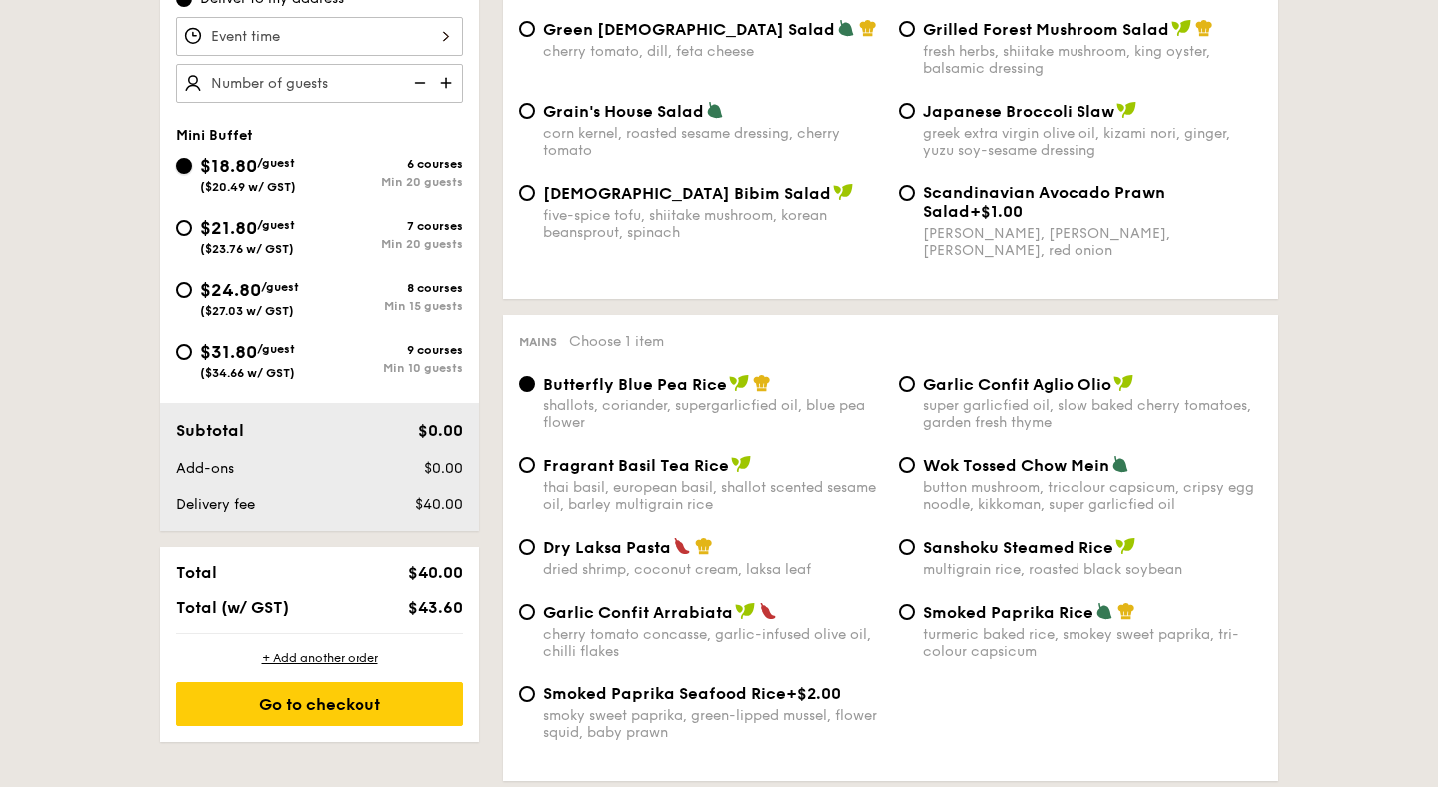
radio input "true"
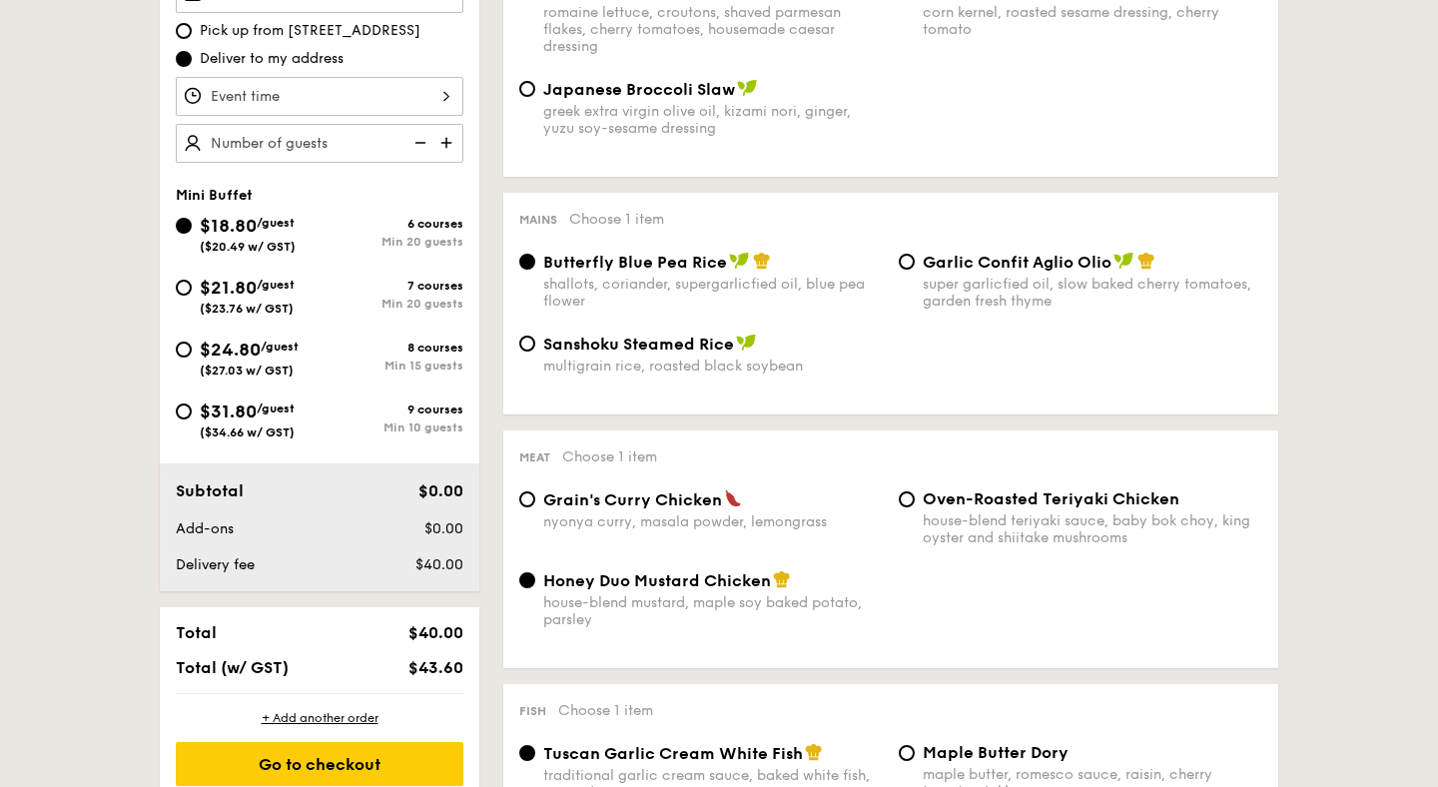
scroll to position [651, 0]
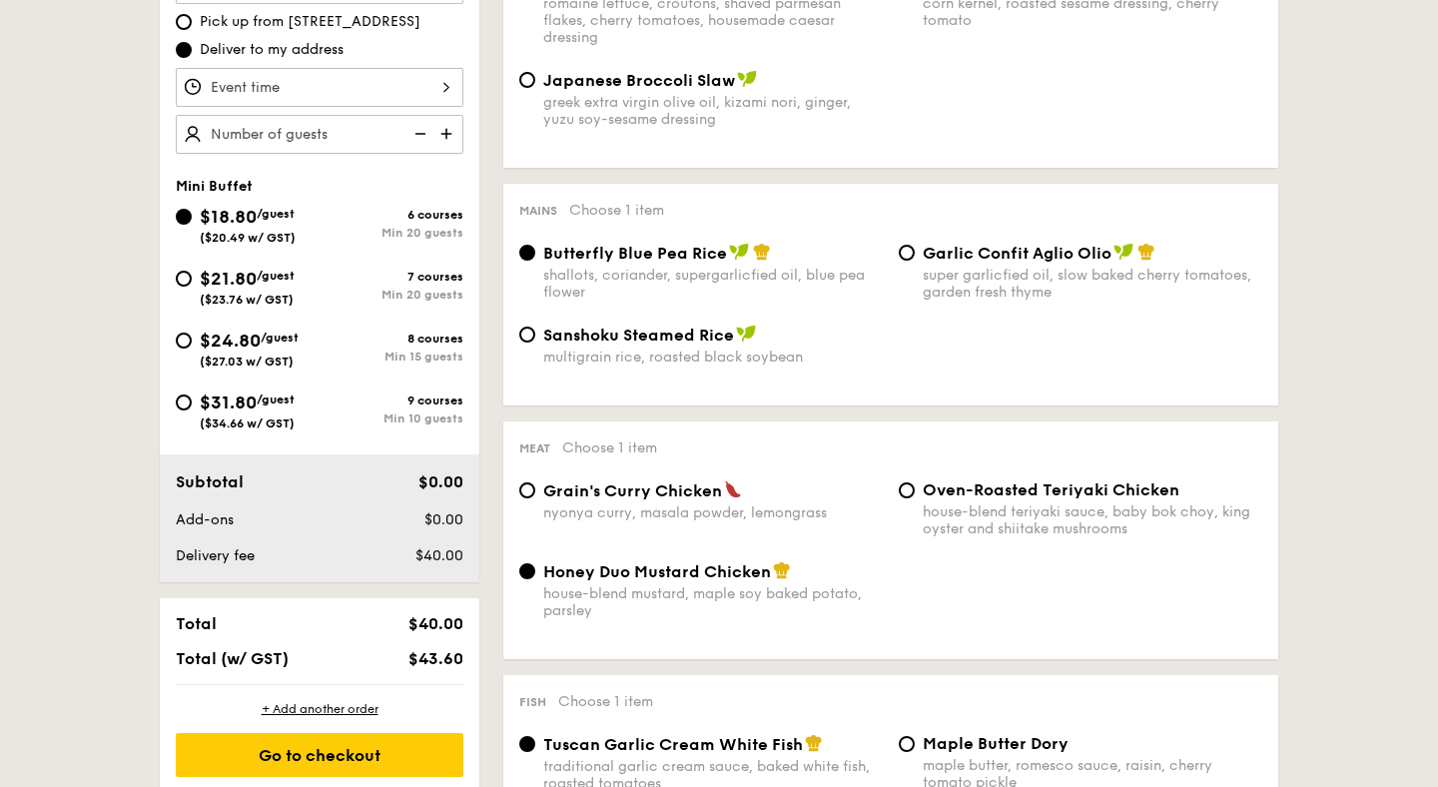
click at [440, 133] on img at bounding box center [448, 134] width 30 height 38
click at [413, 133] on img at bounding box center [418, 134] width 30 height 38
type input "20 guests"
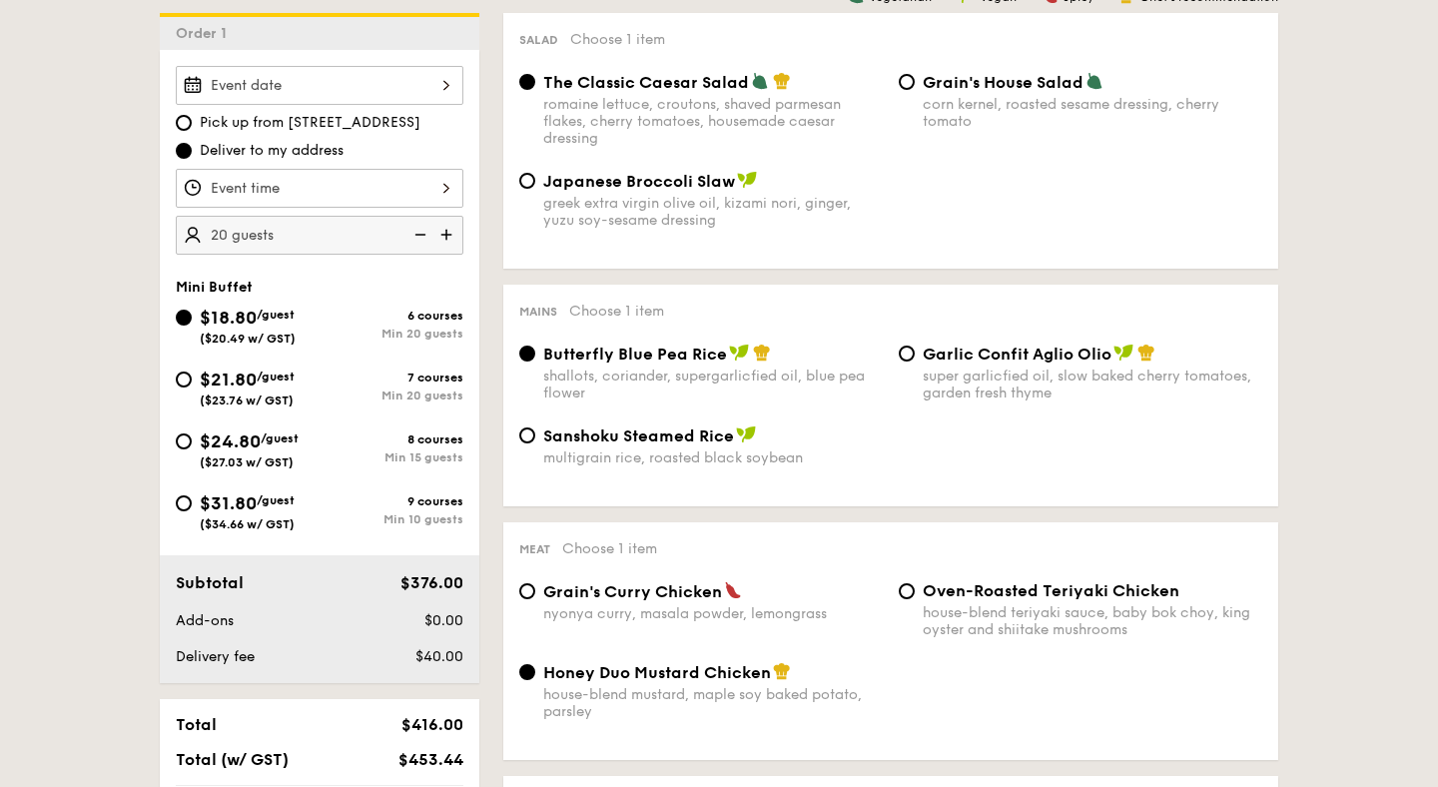
scroll to position [530, 0]
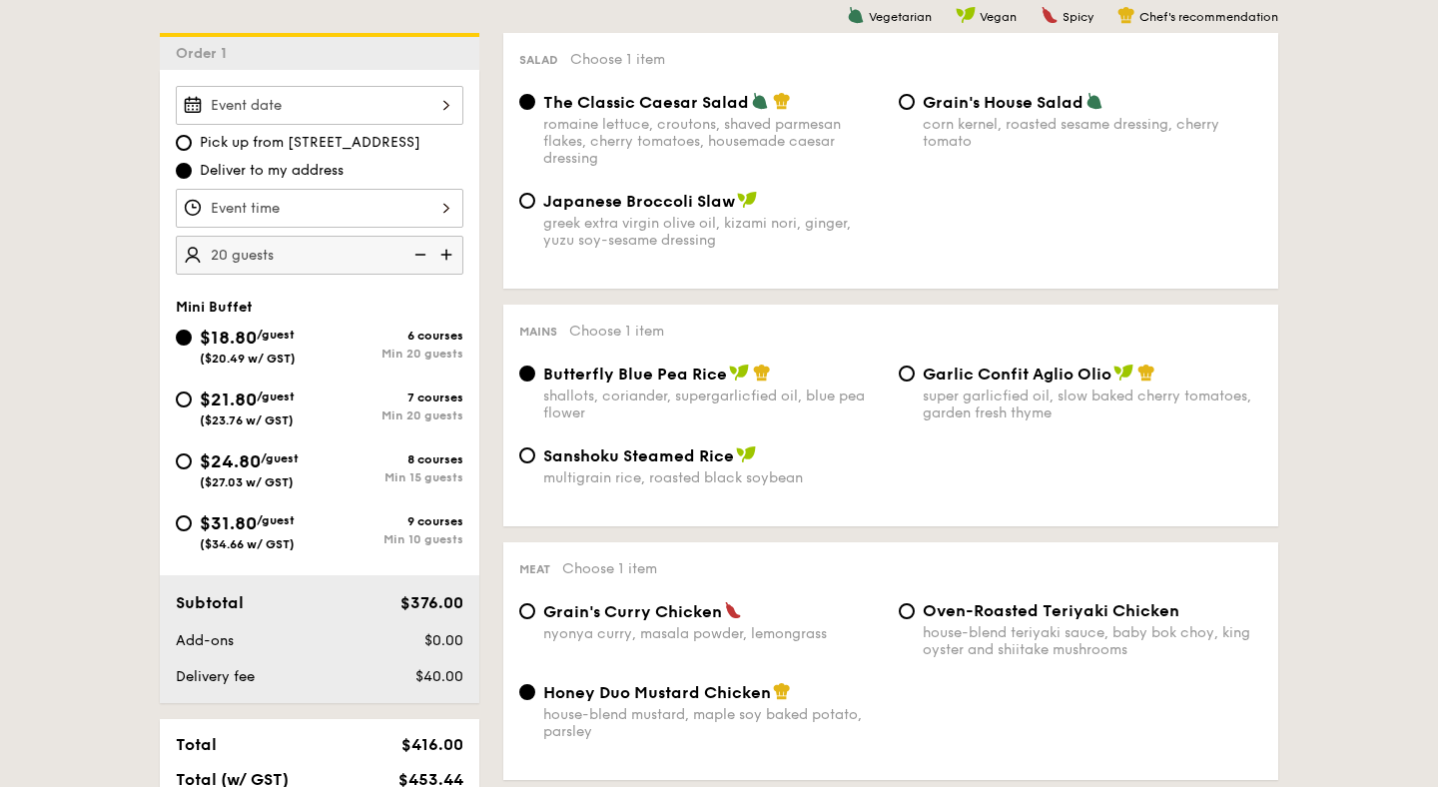
click at [412, 107] on div at bounding box center [320, 105] width 288 height 39
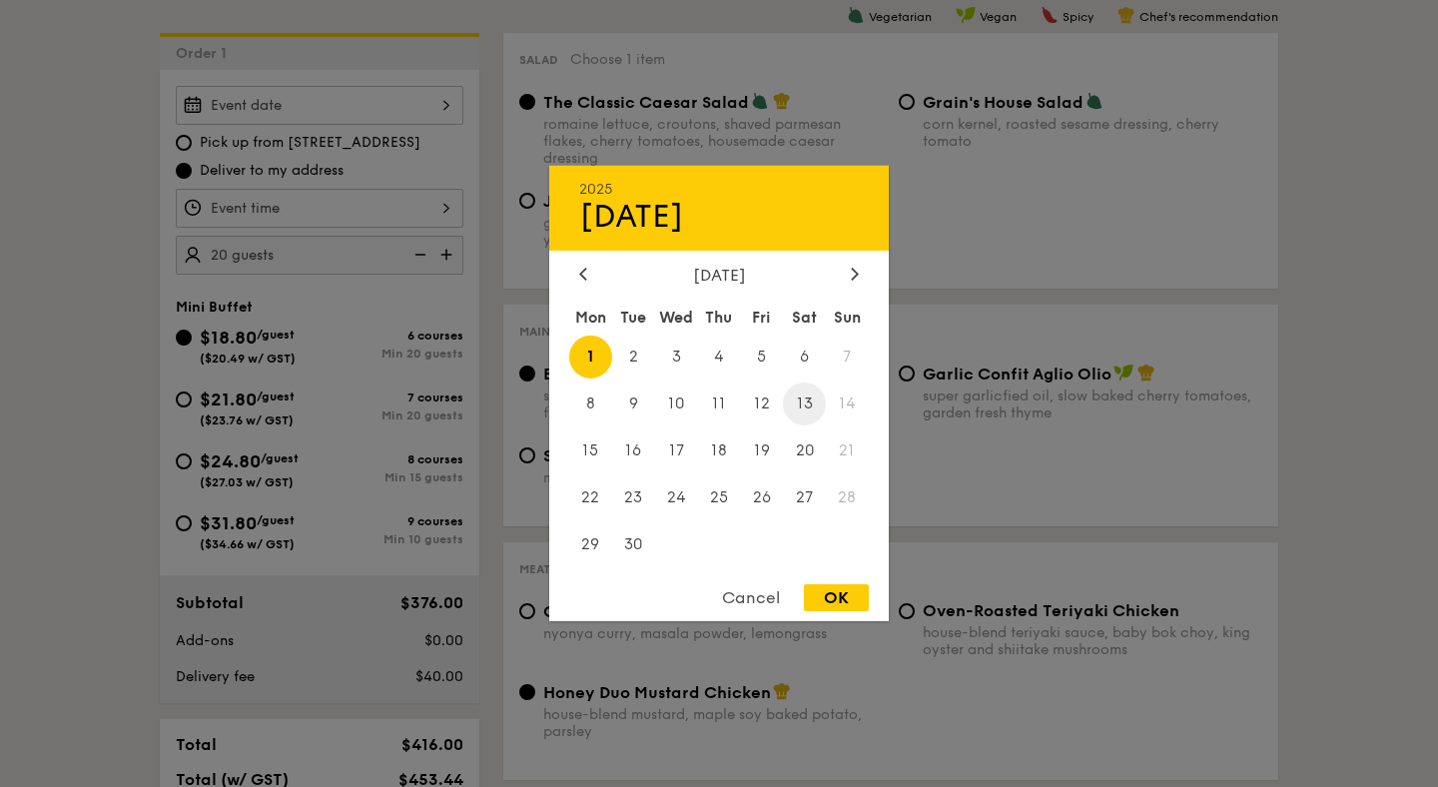
click at [812, 403] on span "13" at bounding box center [804, 403] width 43 height 43
click at [850, 597] on div "OK" at bounding box center [836, 597] width 65 height 27
type input "[DATE]"
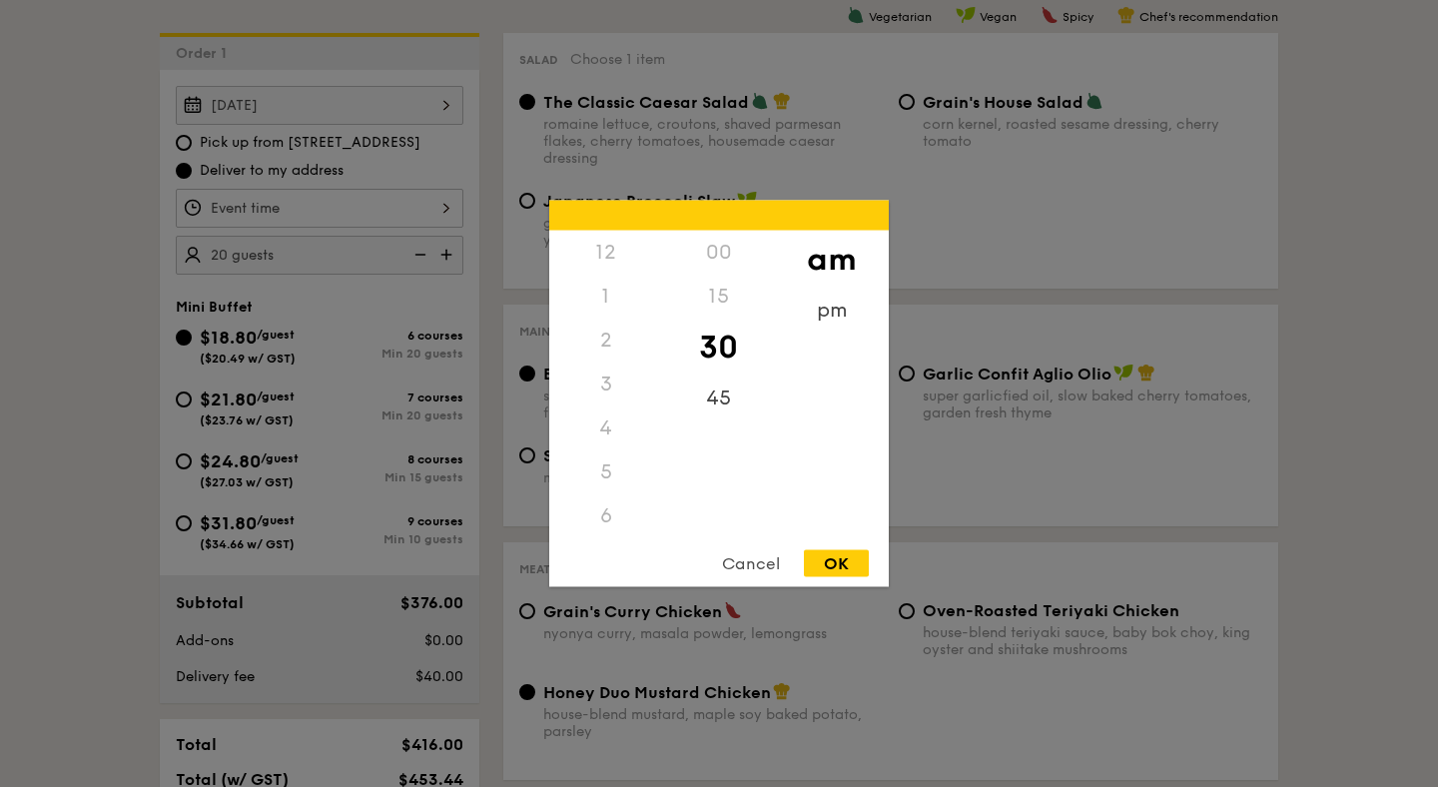
click at [441, 213] on div "12 1 2 3 4 5 6 7 8 9 10 11 00 15 30 45 am pm Cancel OK" at bounding box center [320, 208] width 288 height 39
drag, startPoint x: 612, startPoint y: 461, endPoint x: 614, endPoint y: 228, distance: 233.6
click at [614, 228] on div "12 1 2 3 4 5 6 7 8 9 10 11 00 15 30 45 am pm Cancel OK" at bounding box center [718, 394] width 339 height 386
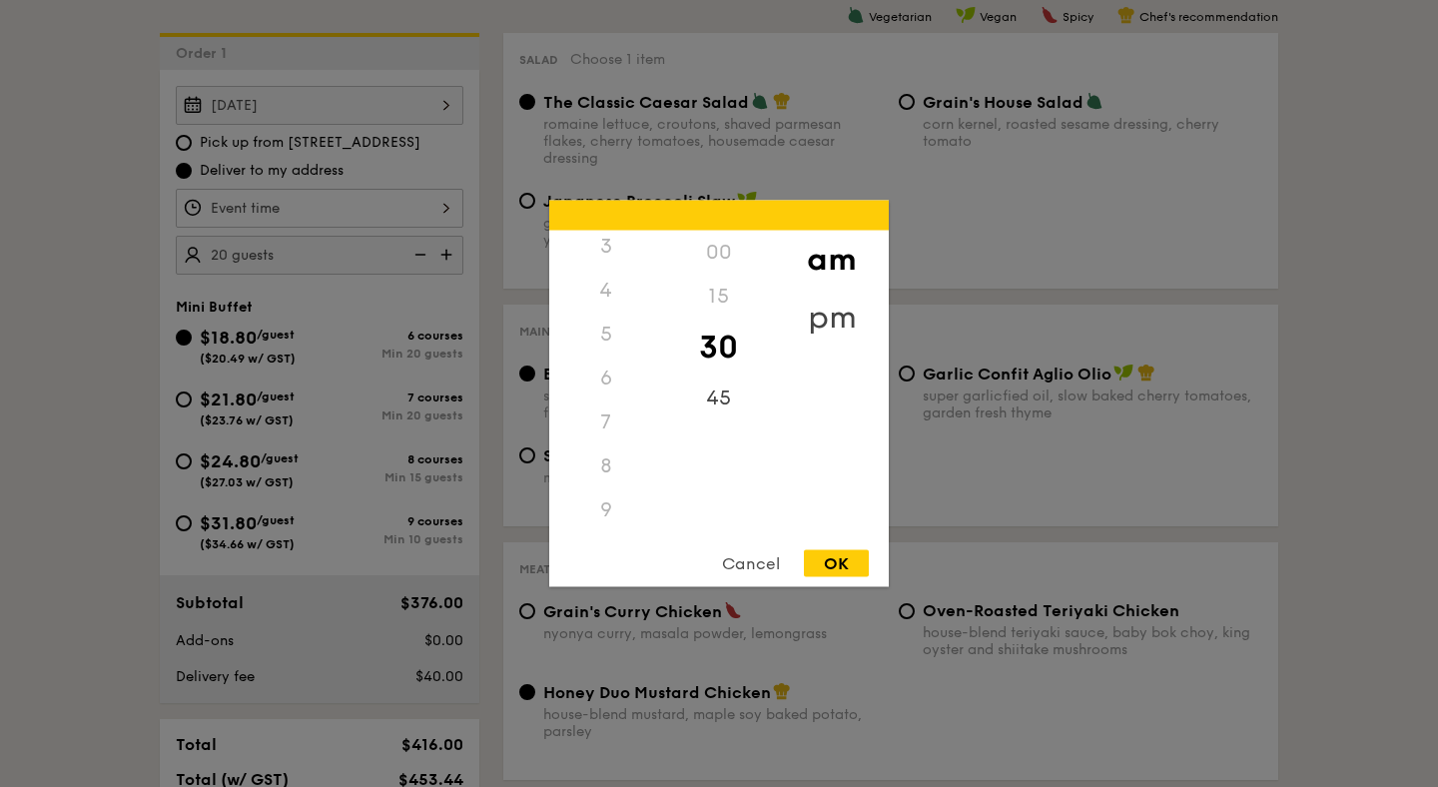
click at [843, 316] on div "pm" at bounding box center [831, 317] width 113 height 58
click at [604, 298] on div "4" at bounding box center [605, 298] width 113 height 58
click at [611, 346] on div "5" at bounding box center [605, 355] width 113 height 58
click at [726, 257] on div "00" at bounding box center [718, 260] width 113 height 58
click at [841, 564] on div "OK" at bounding box center [836, 563] width 65 height 27
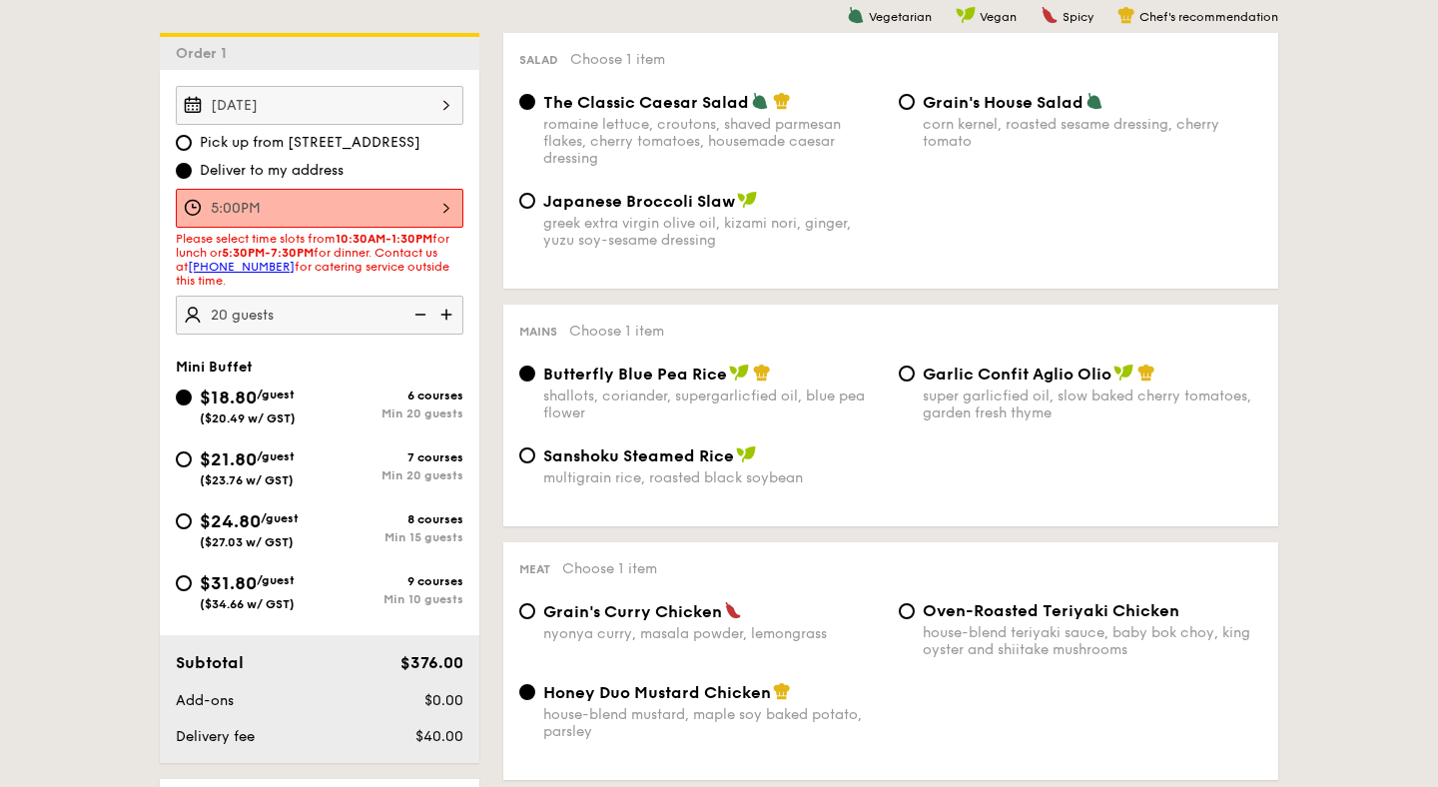
click at [436, 205] on div "5:00PM" at bounding box center [320, 208] width 288 height 39
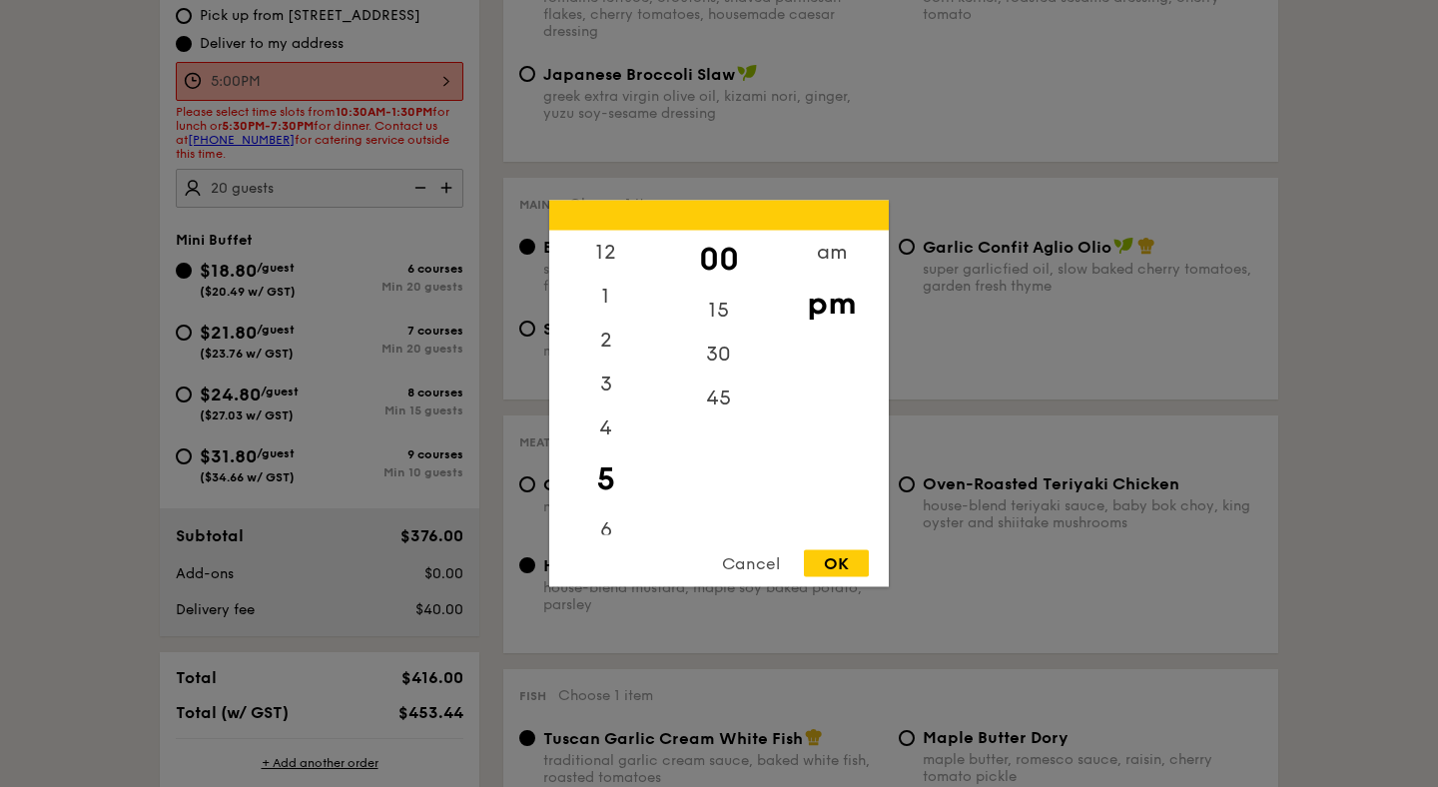
scroll to position [647, 0]
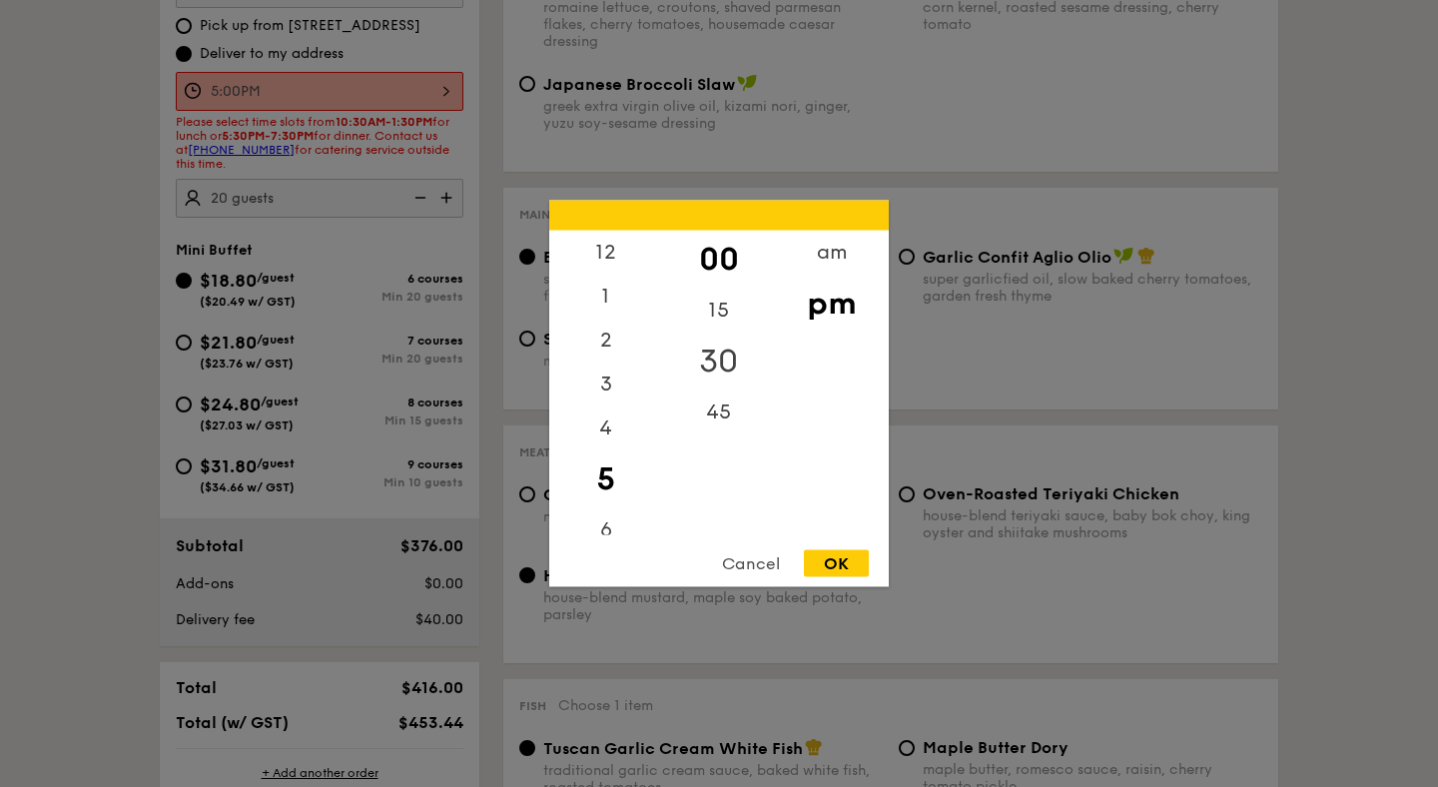
click at [727, 349] on div "30" at bounding box center [718, 361] width 113 height 58
click at [851, 559] on div "OK" at bounding box center [836, 563] width 65 height 27
type input "5:30PM"
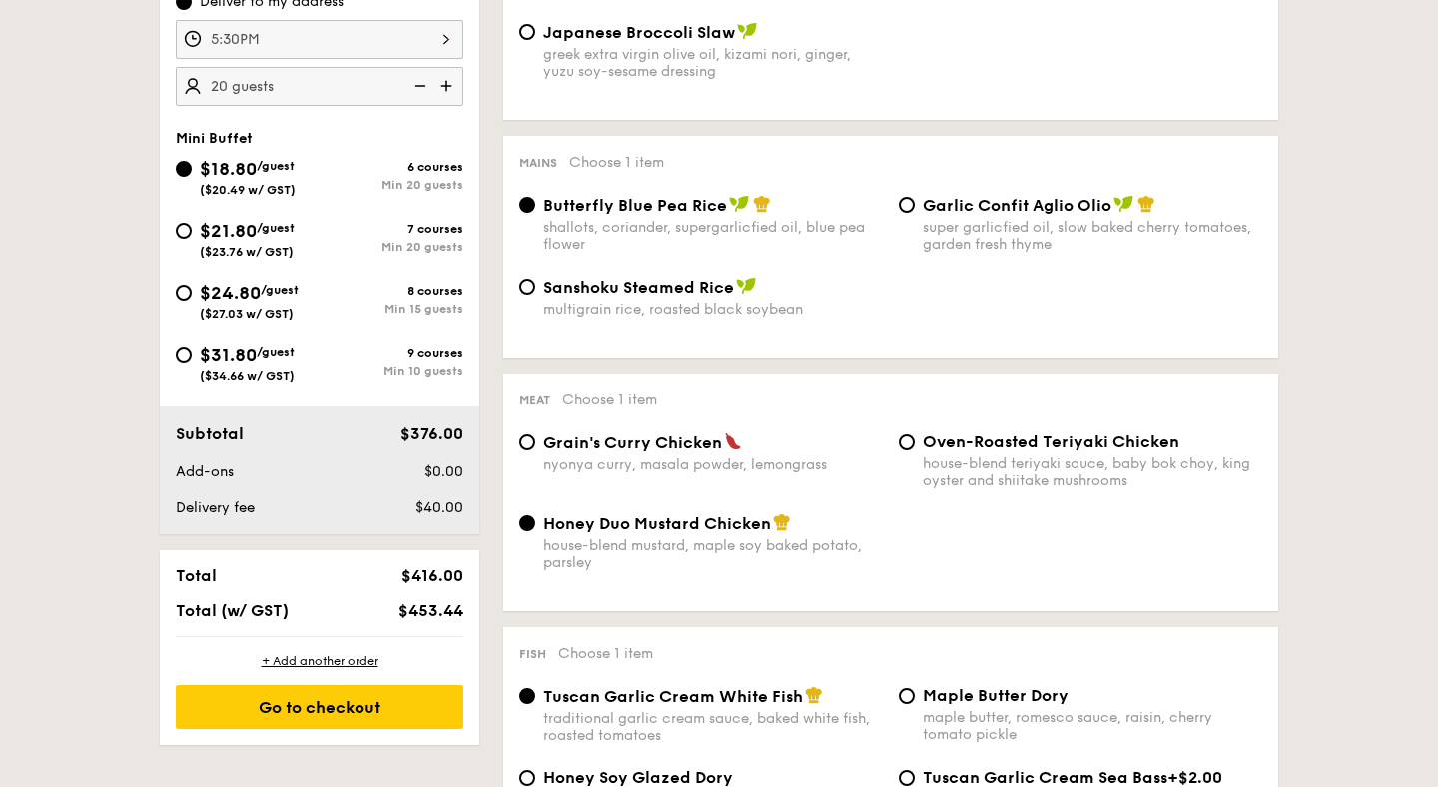
scroll to position [698, 0]
click at [190, 233] on input "$21.80 /guest ($23.76 w/ GST) 7 courses Min 20 guests" at bounding box center [184, 232] width 16 height 16
radio input "true"
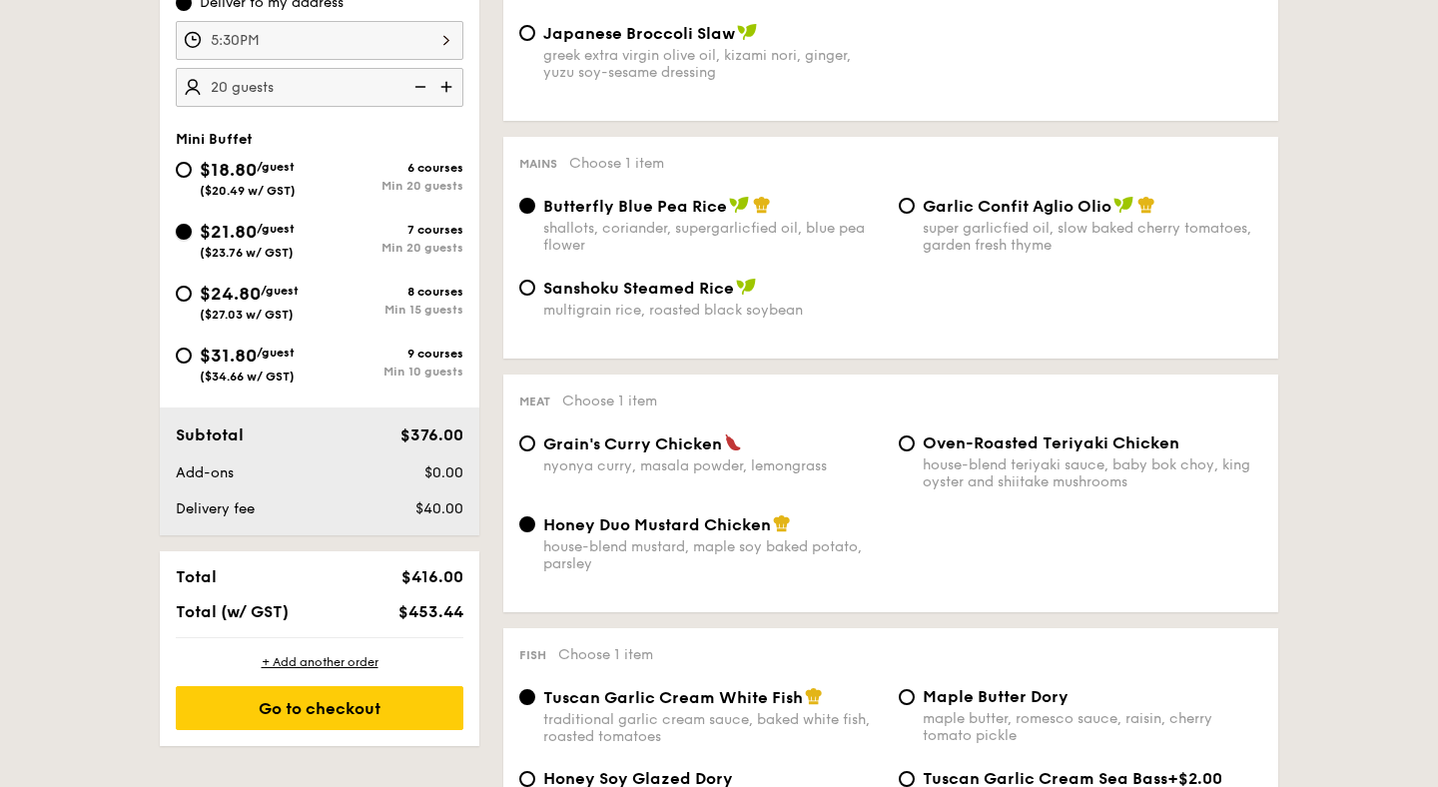
radio input "false"
radio input "true"
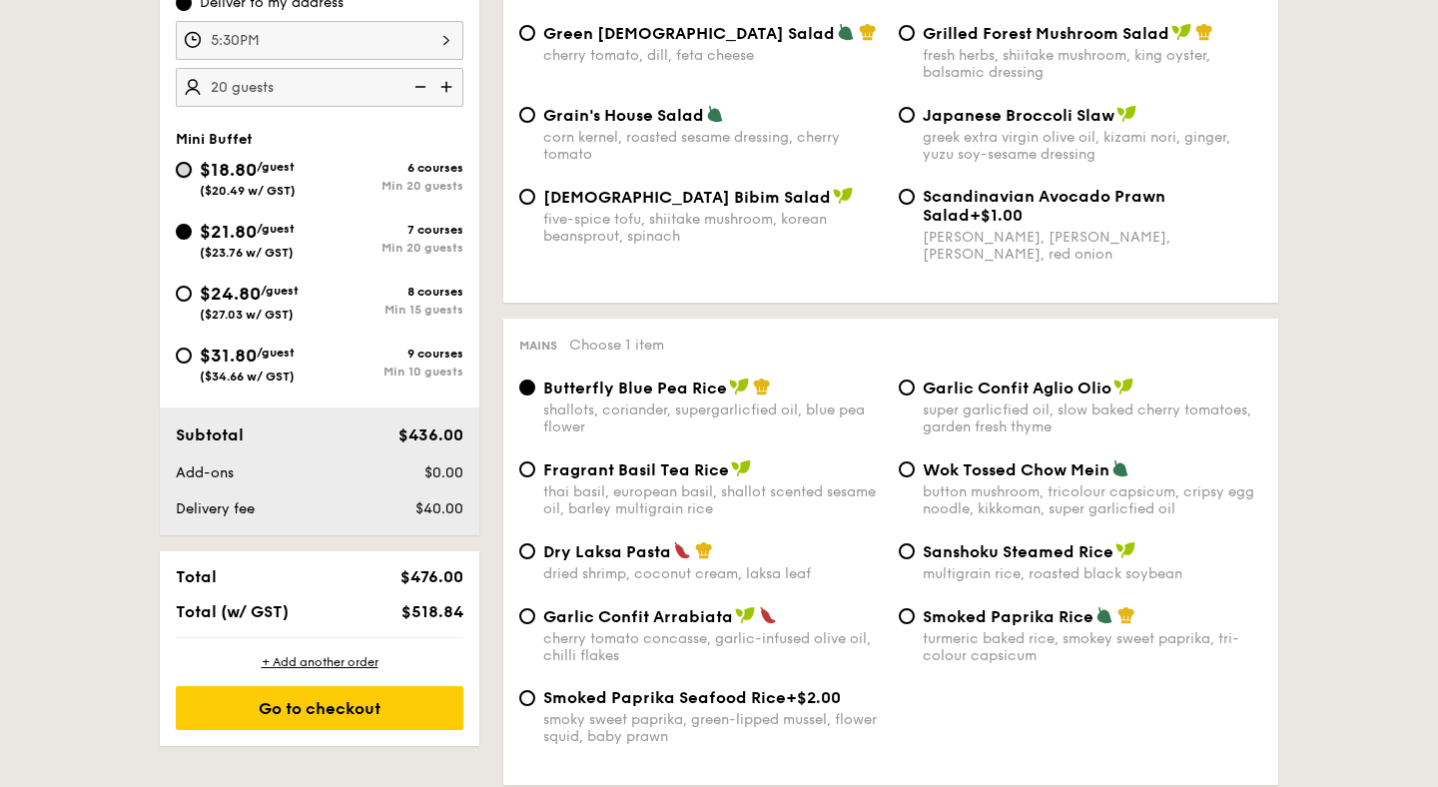
click at [184, 177] on input "$18.80 /guest ($20.49 w/ GST) 6 courses Min 20 guests" at bounding box center [184, 170] width 16 height 16
radio input "true"
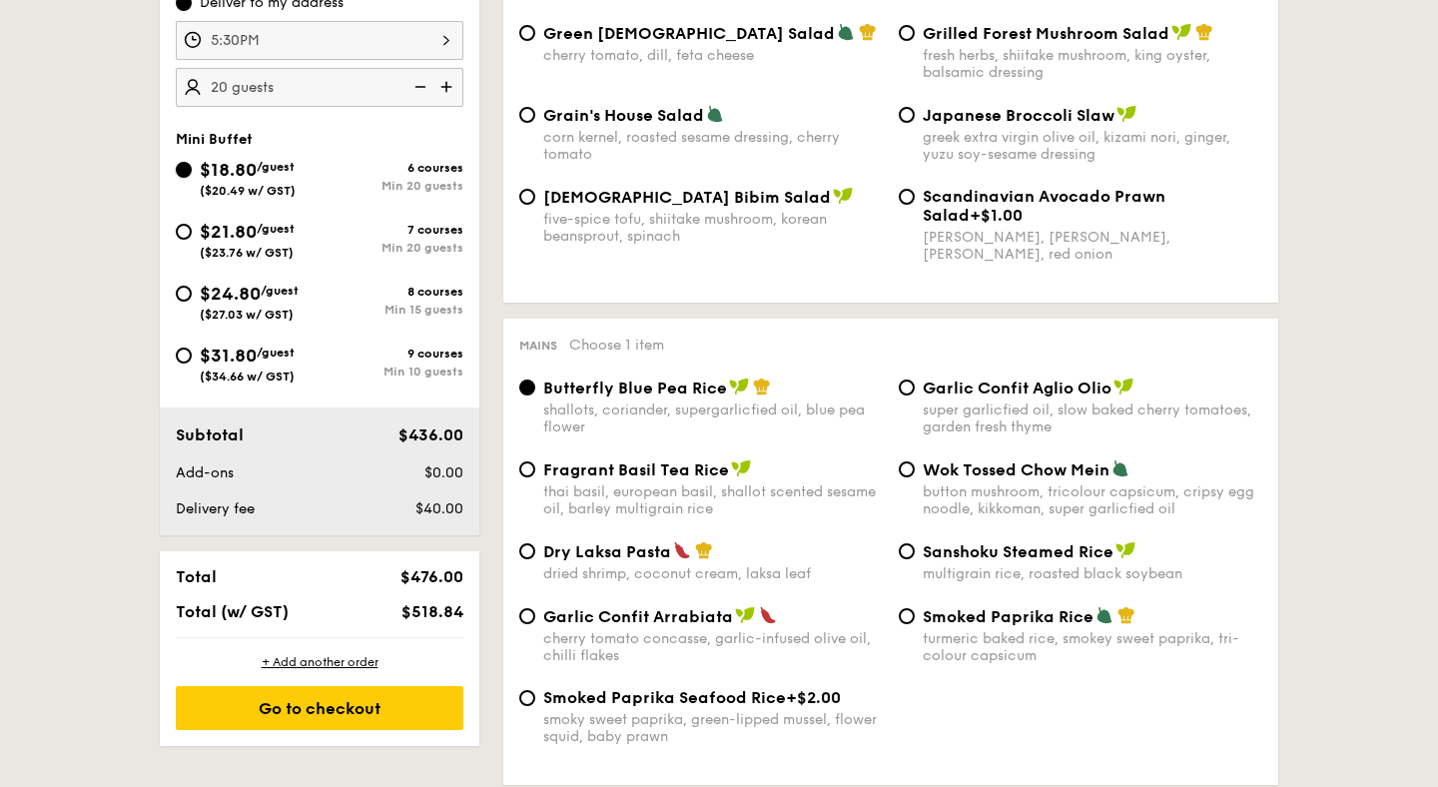
radio input "true"
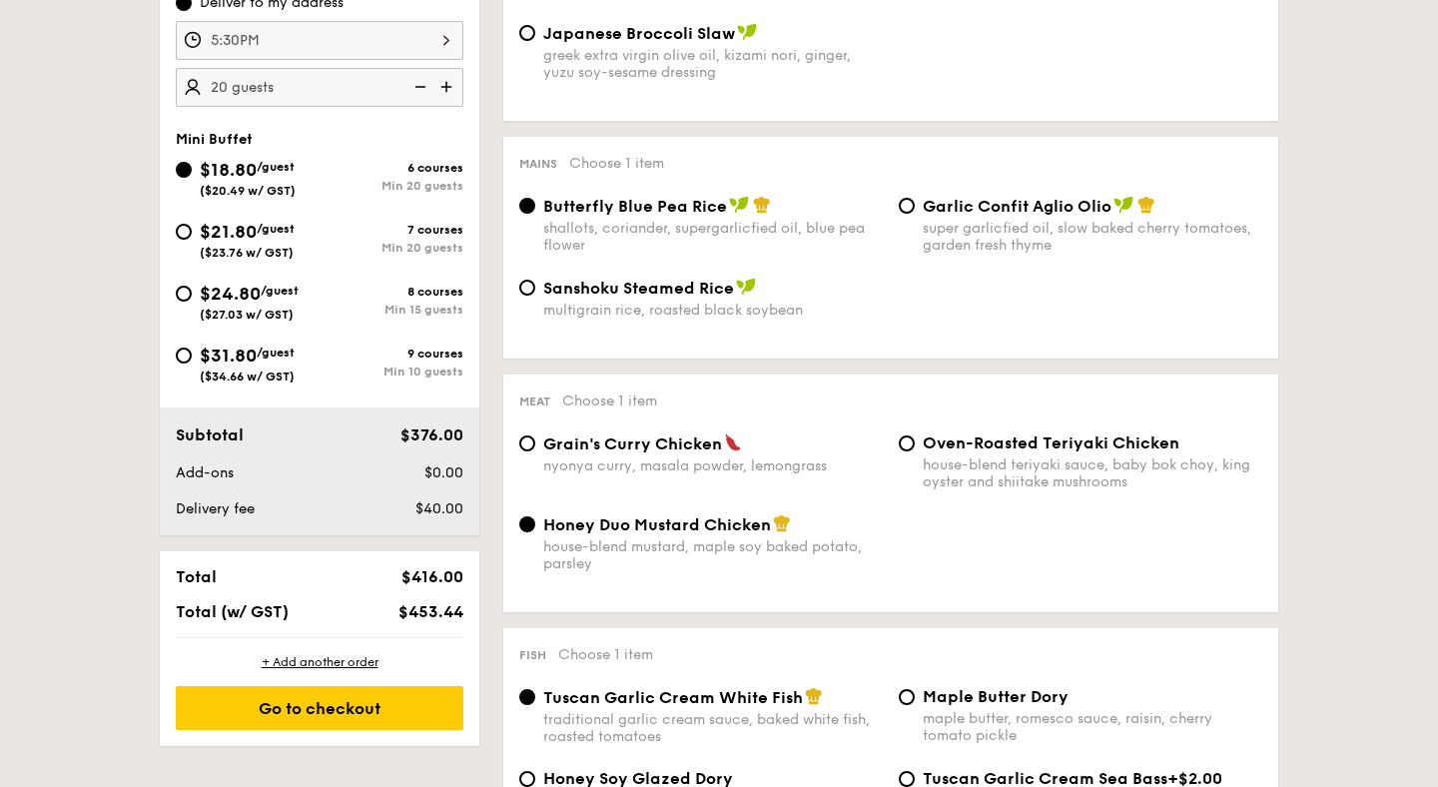
click at [448, 92] on img at bounding box center [448, 87] width 30 height 38
type input "25 guests"
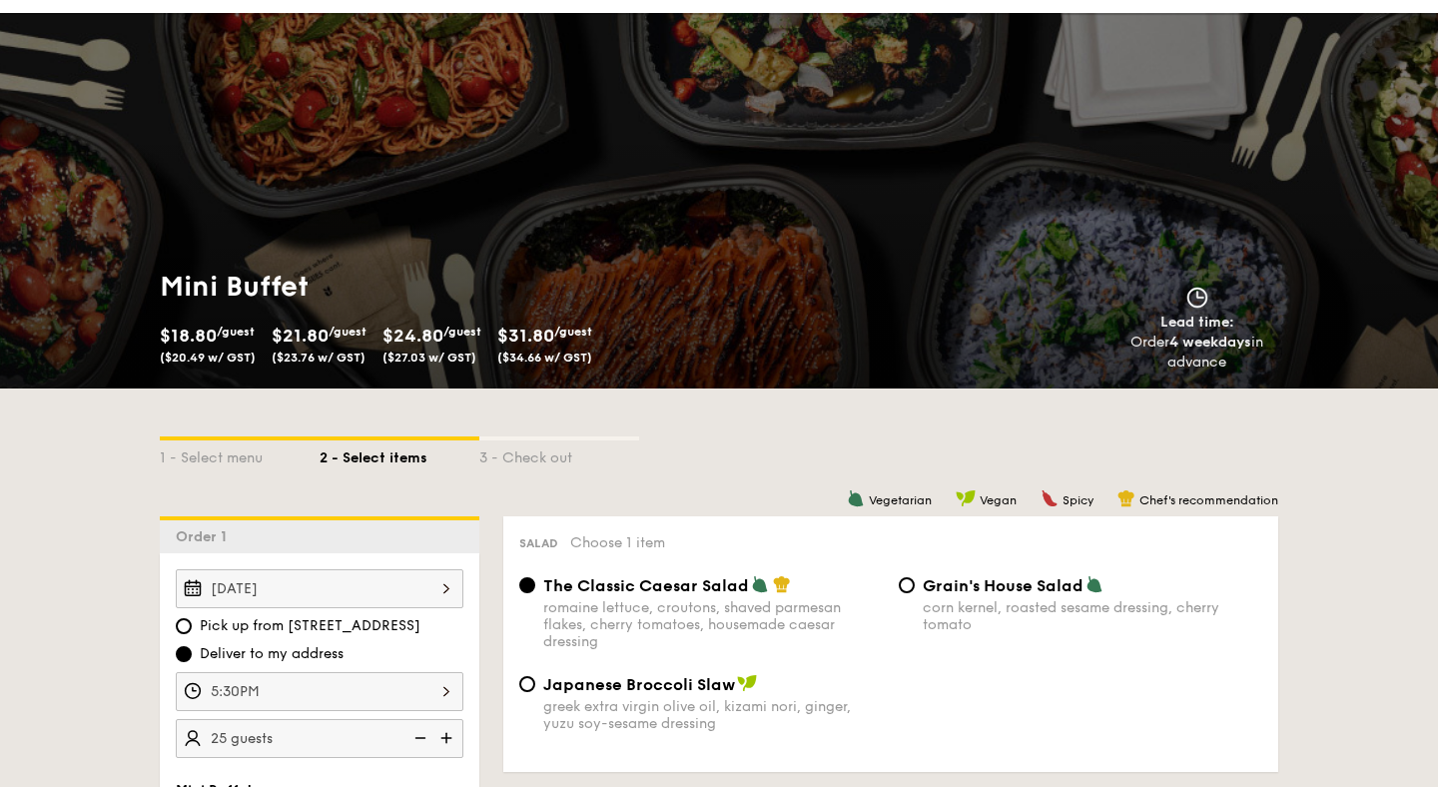
scroll to position [0, 0]
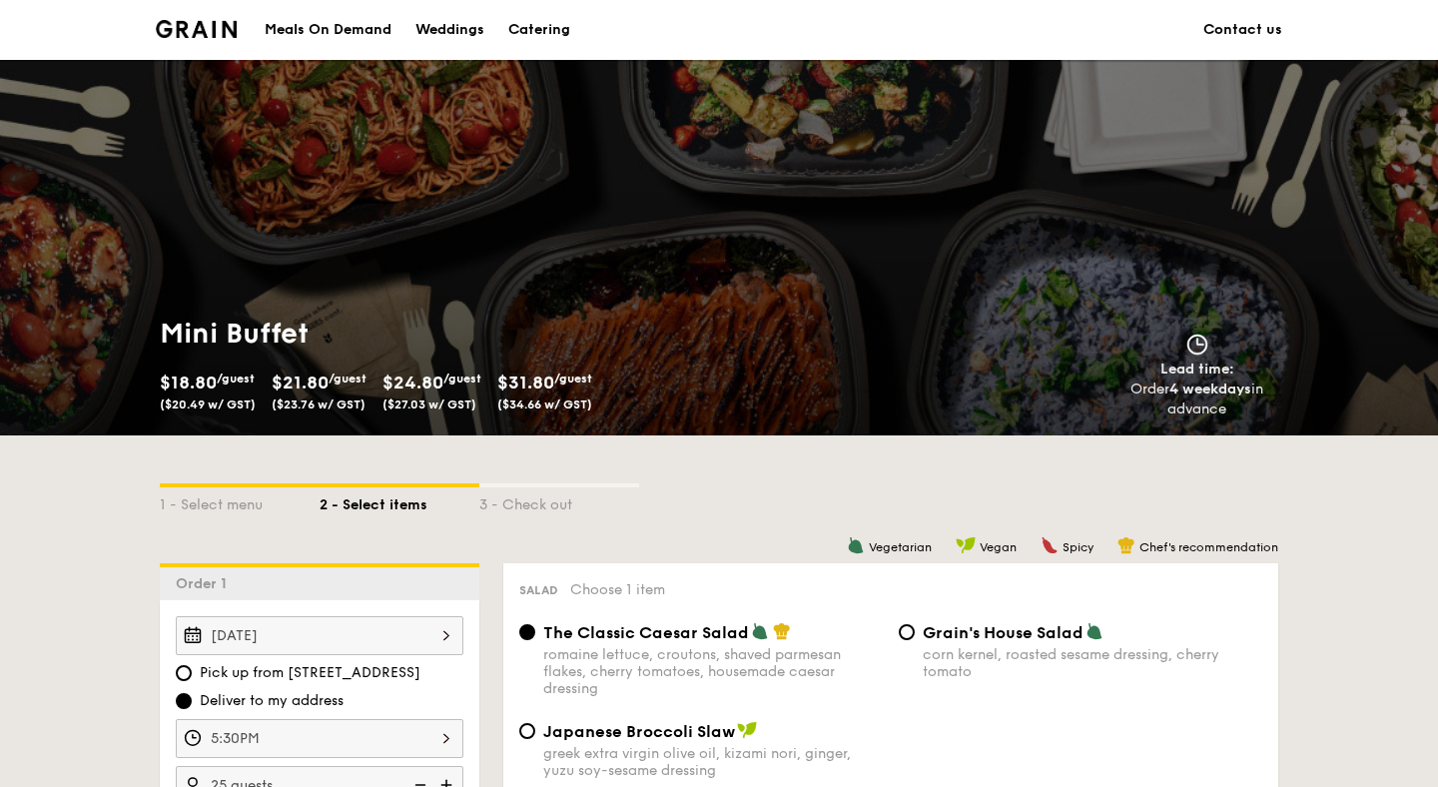
click at [531, 31] on div "Catering" at bounding box center [539, 30] width 62 height 60
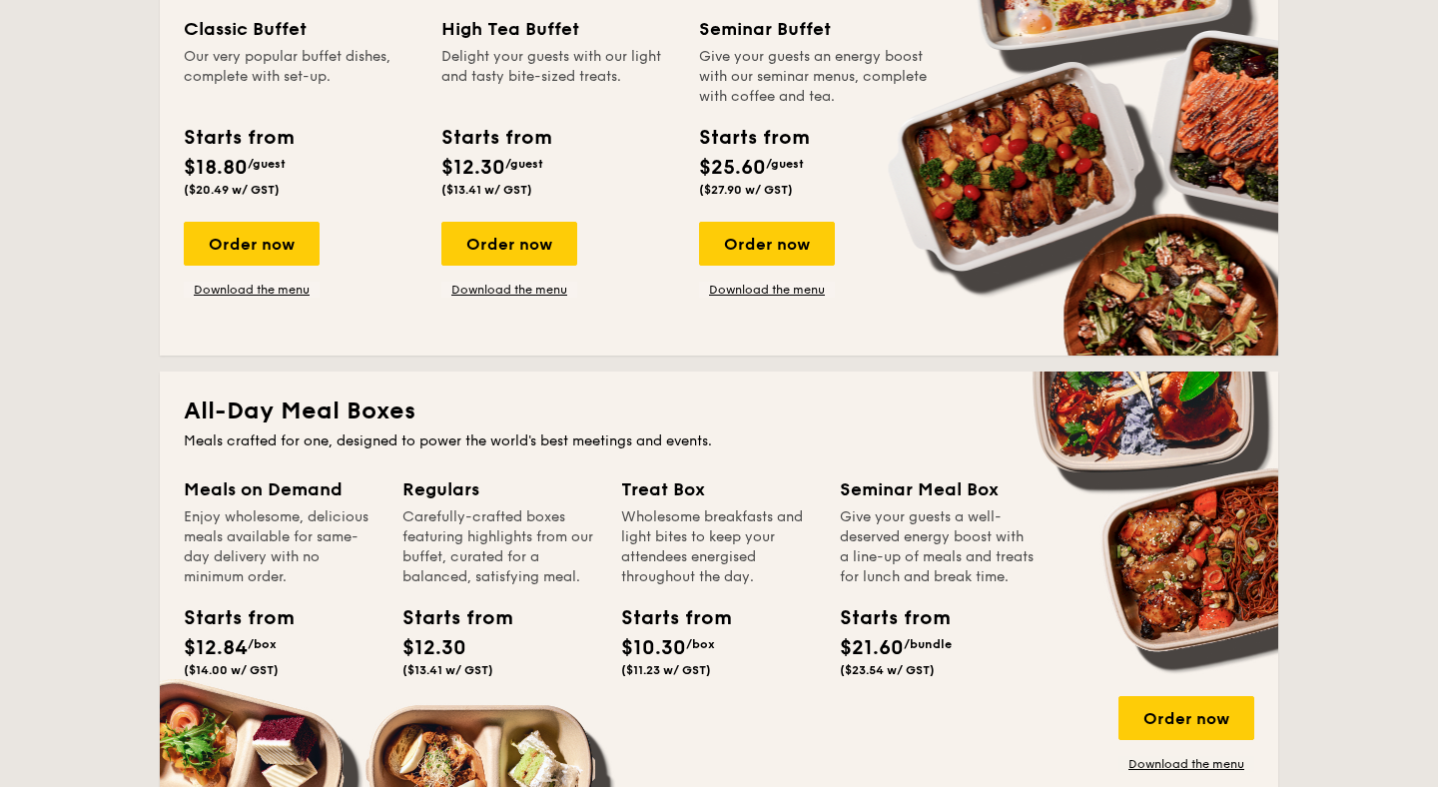
scroll to position [978, 0]
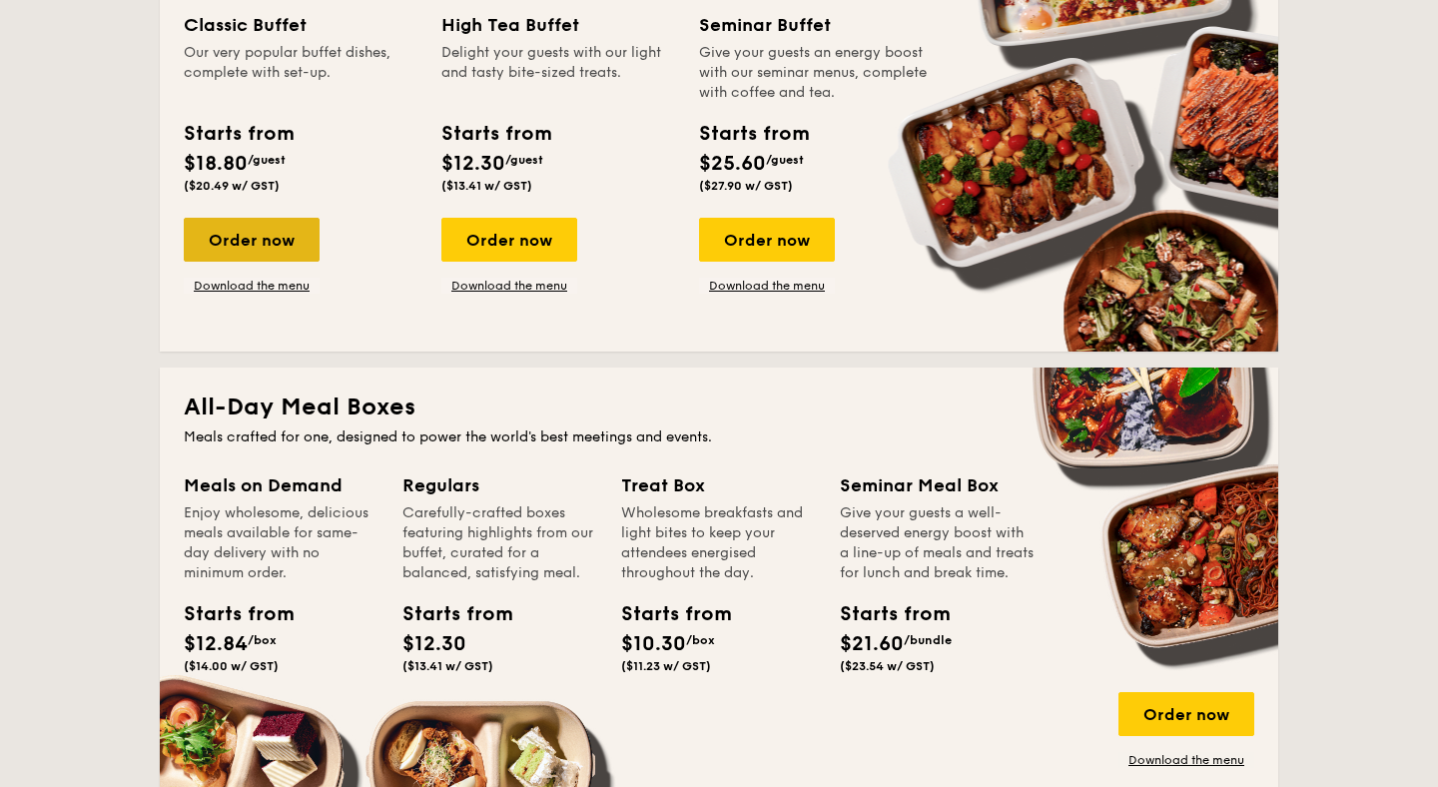
click at [256, 239] on div "Order now" at bounding box center [252, 240] width 136 height 44
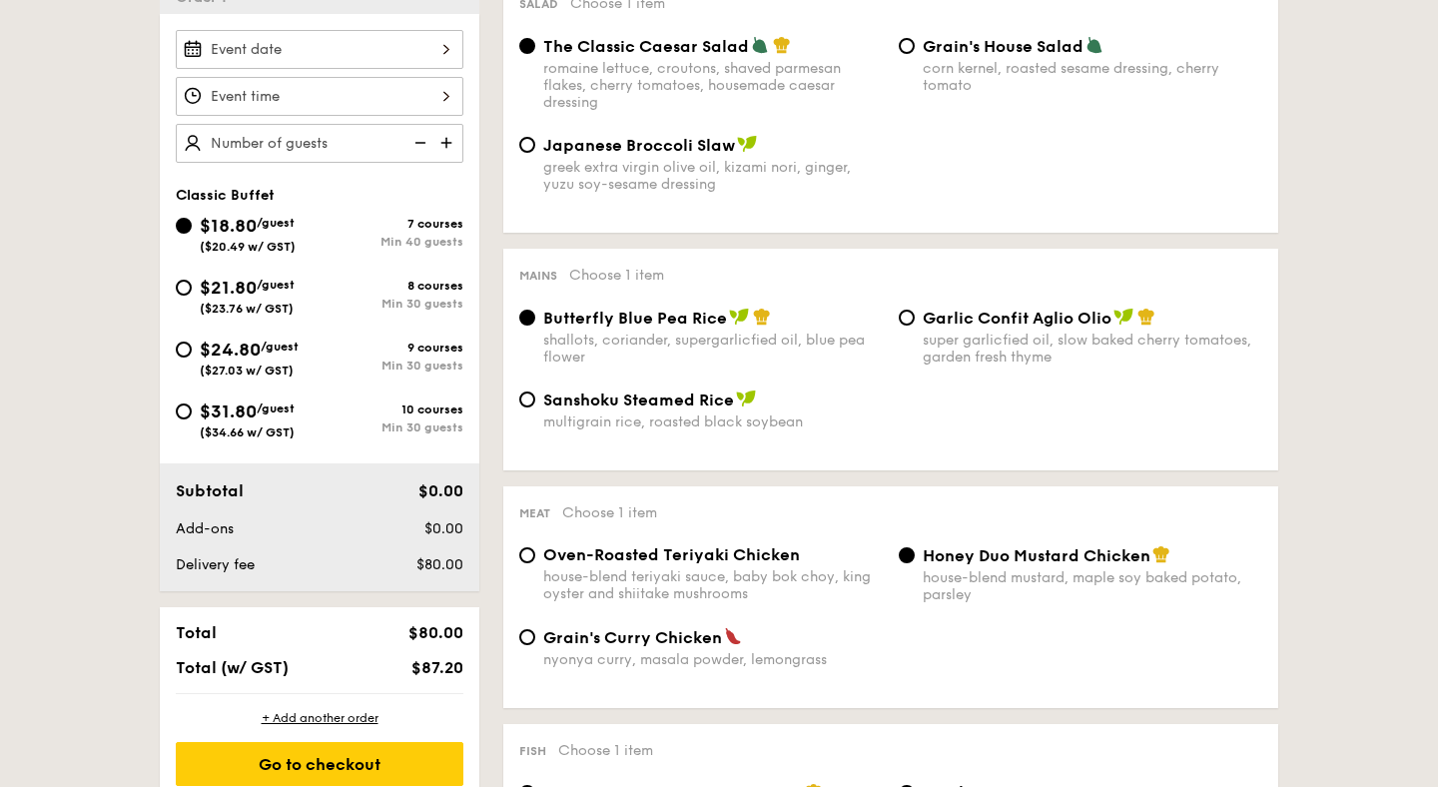
scroll to position [608, 0]
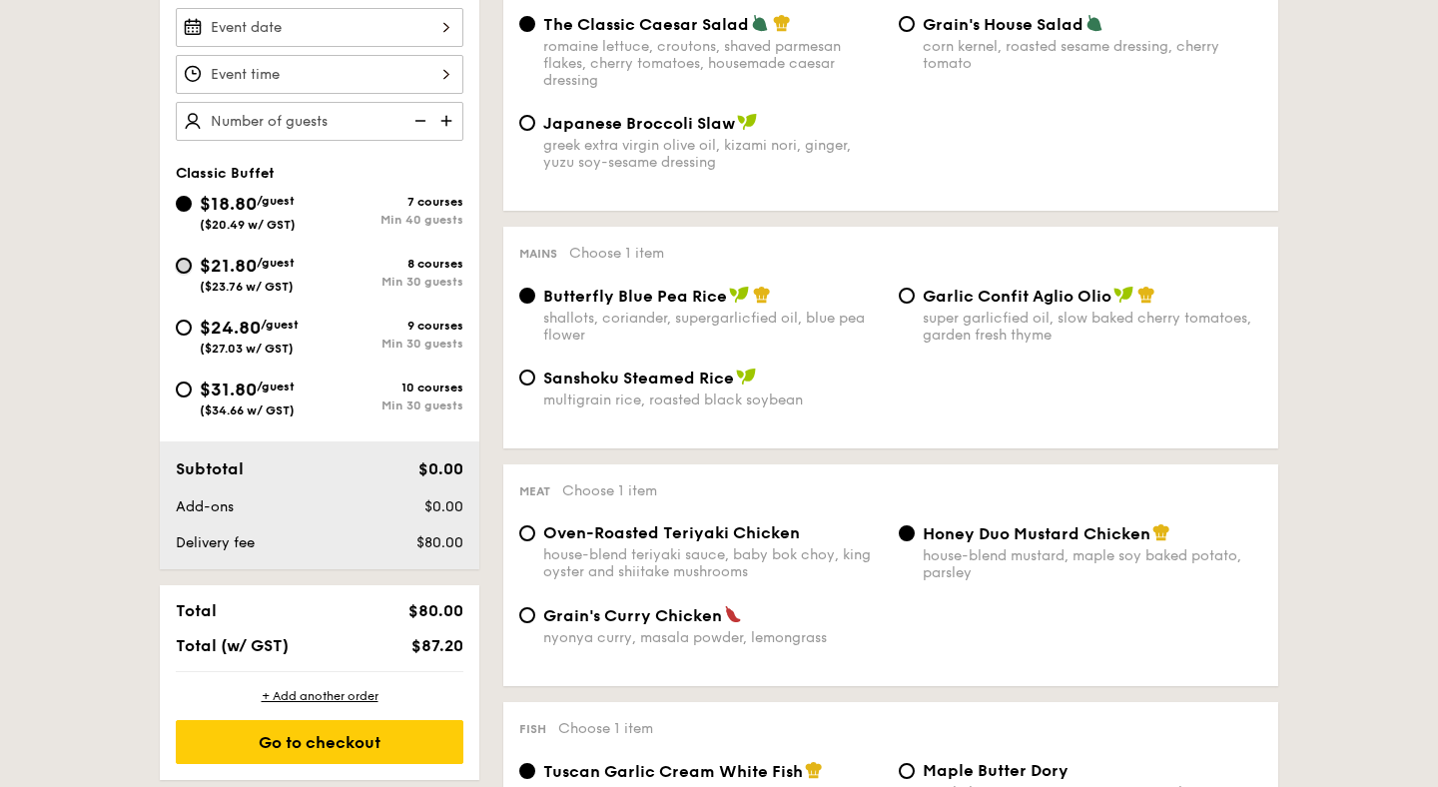
click at [184, 272] on input "$21.80 /guest ($23.76 w/ GST) 8 courses Min 30 guests" at bounding box center [184, 266] width 16 height 16
radio input "true"
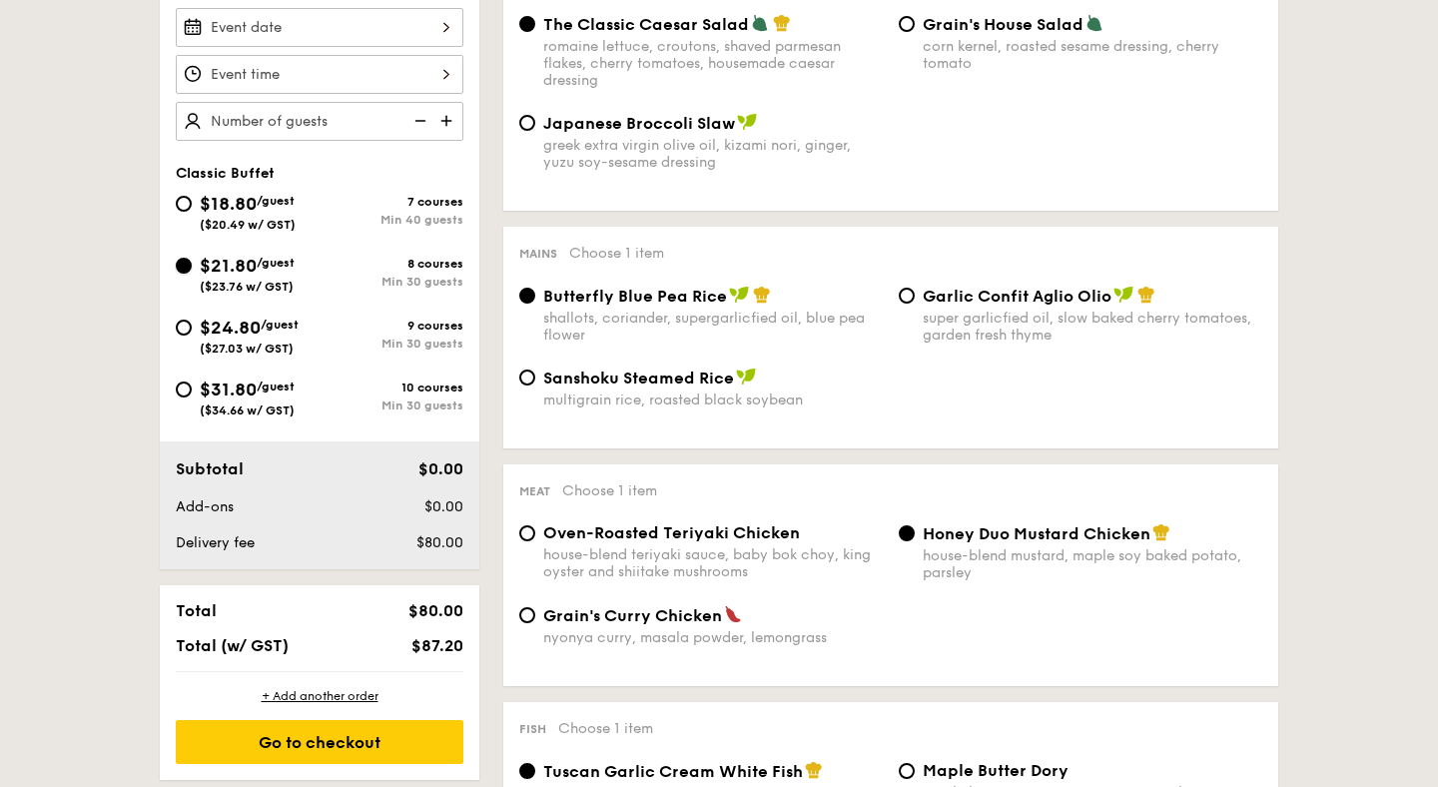
radio input "true"
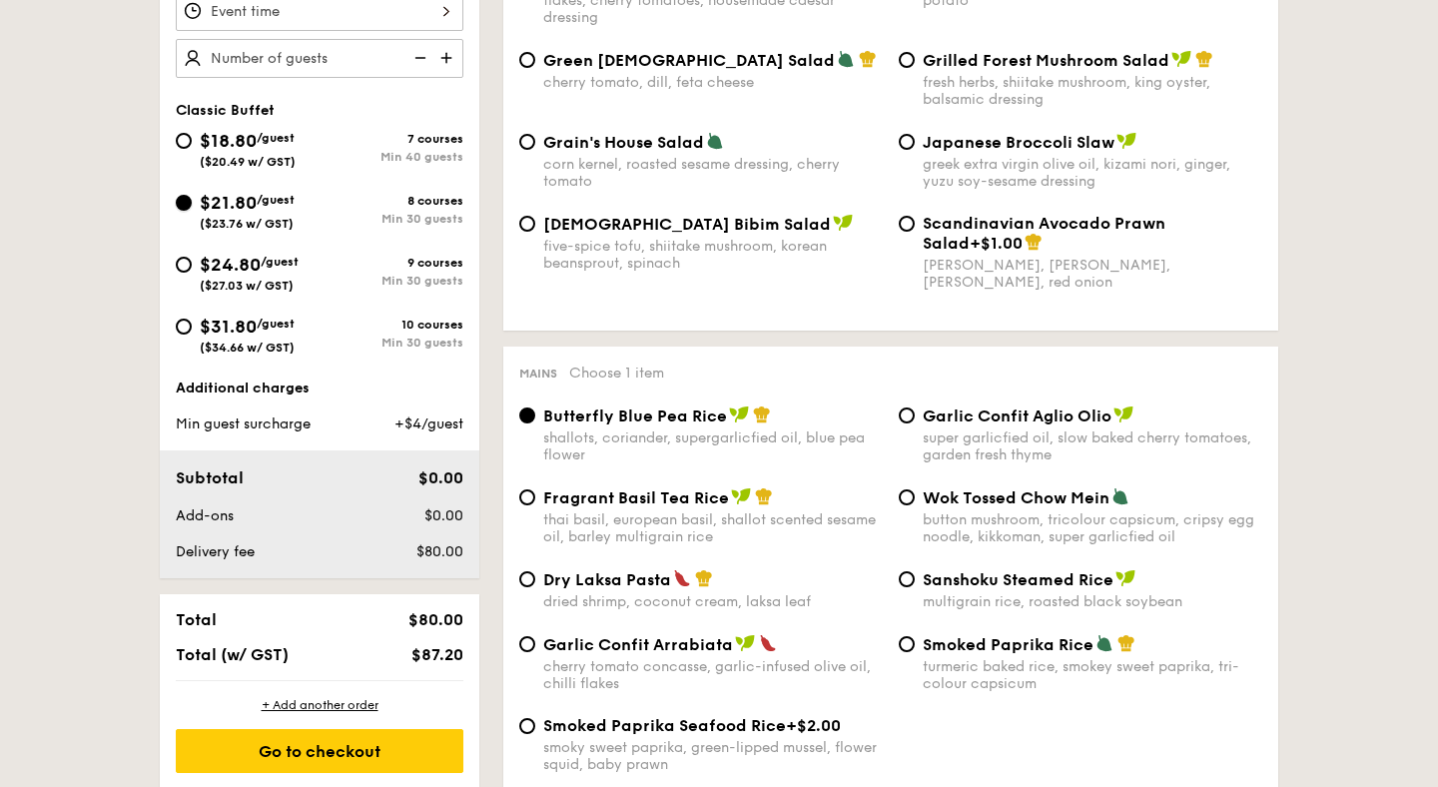
scroll to position [447, 0]
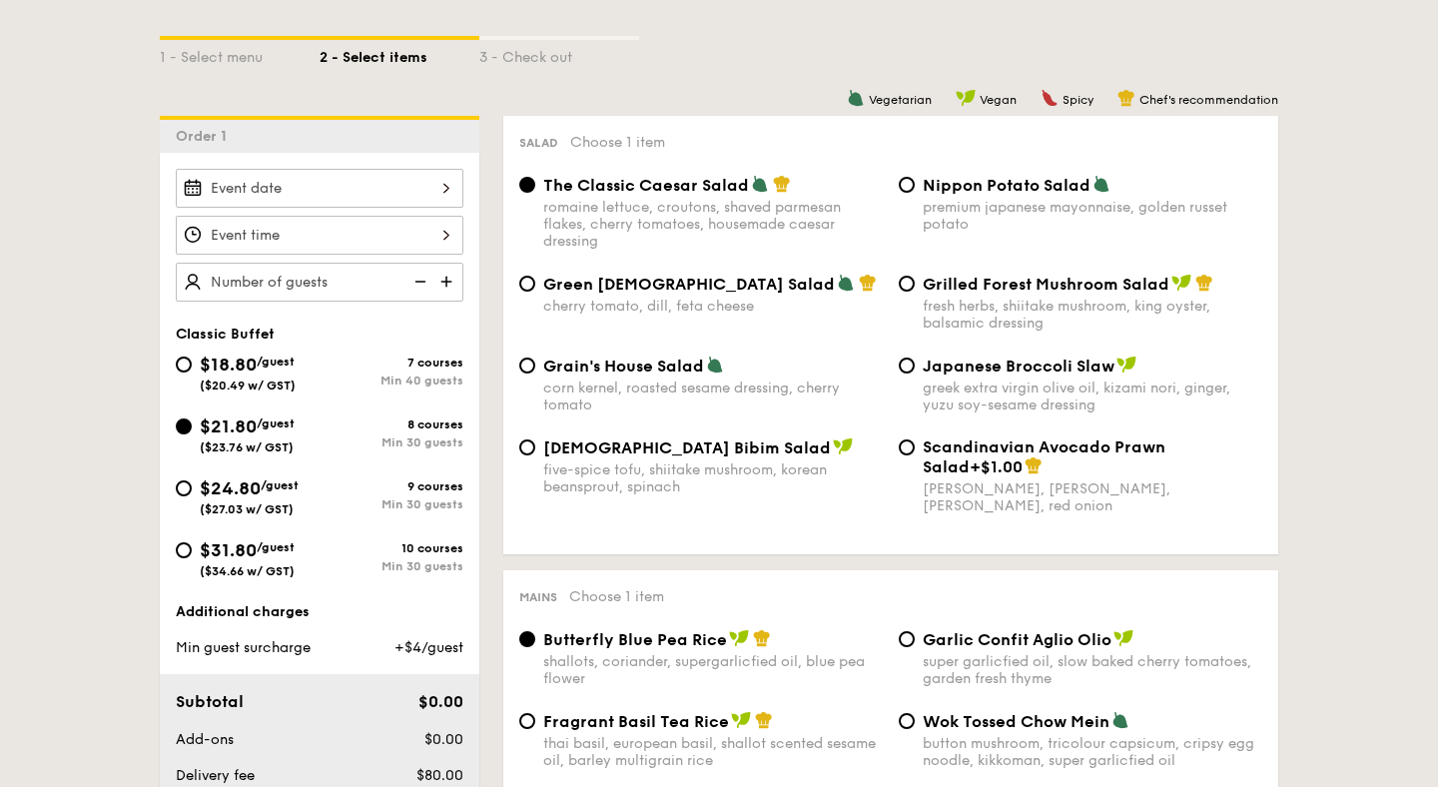
click at [449, 276] on img at bounding box center [448, 282] width 30 height 38
type input "20 guests"
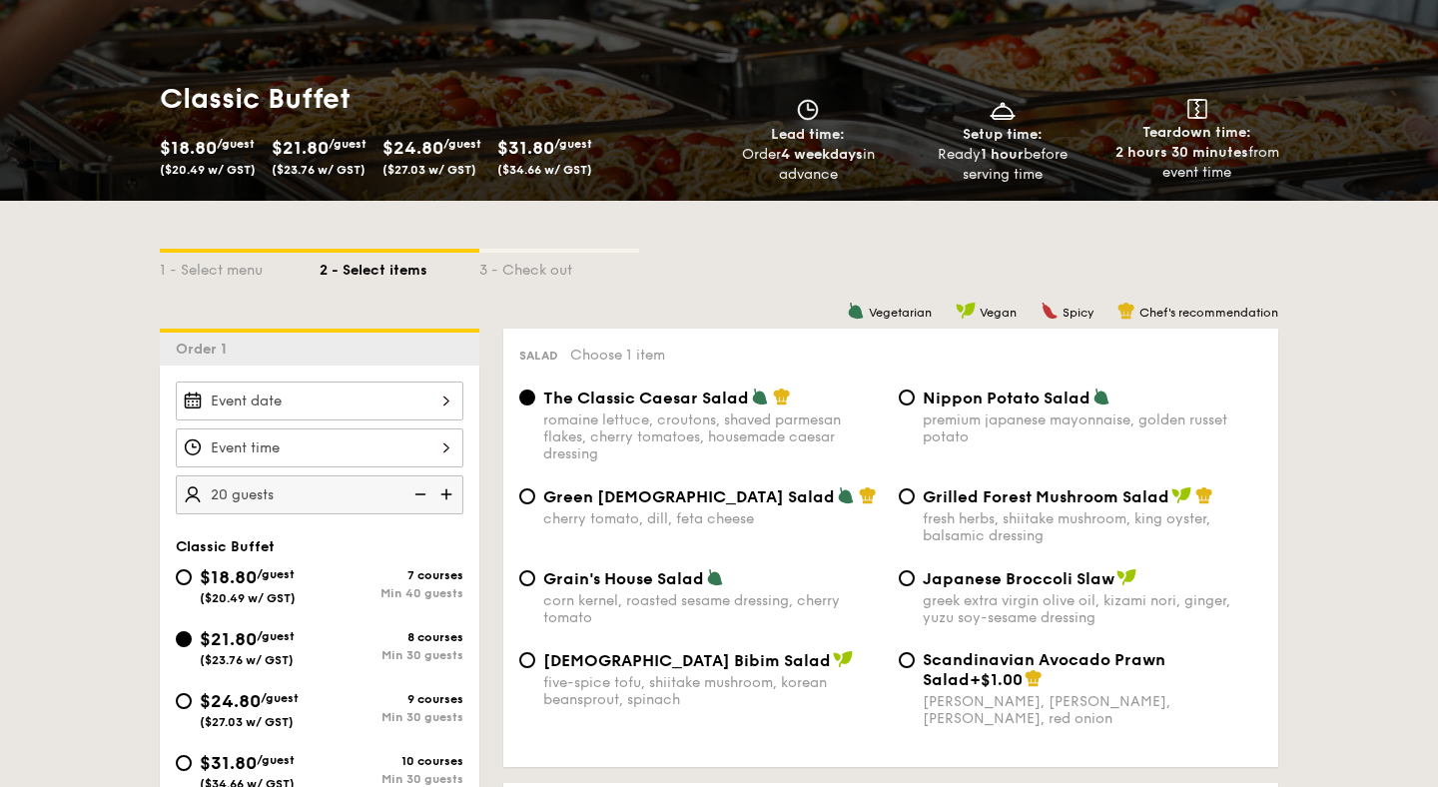
scroll to position [93, 0]
